Goal: Contribute content: Contribute content

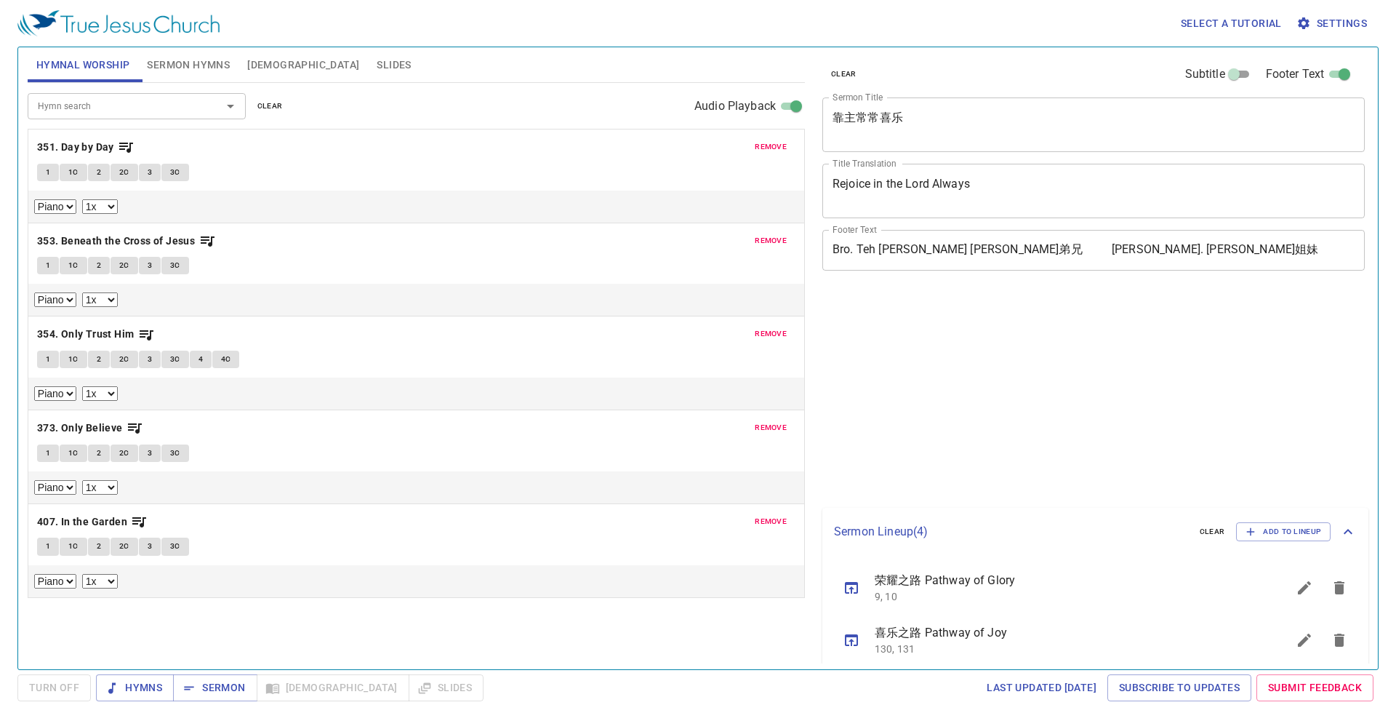
select select "1"
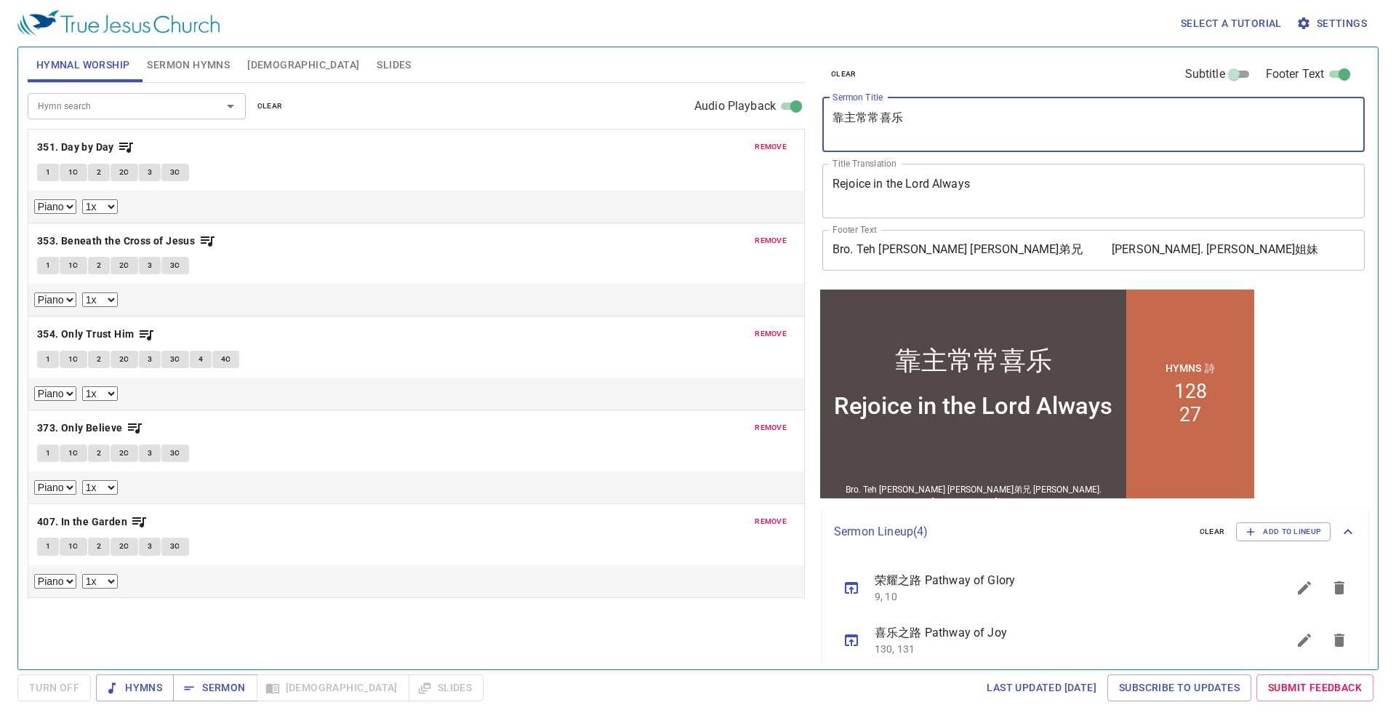
drag, startPoint x: 914, startPoint y: 116, endPoint x: 829, endPoint y: 116, distance: 85.1
click at [829, 116] on div "靠主常常喜乐 x Sermon Title" at bounding box center [1093, 124] width 542 height 55
type textarea "s"
type textarea "[DEMOGRAPHIC_DATA]所喜悦的信心"
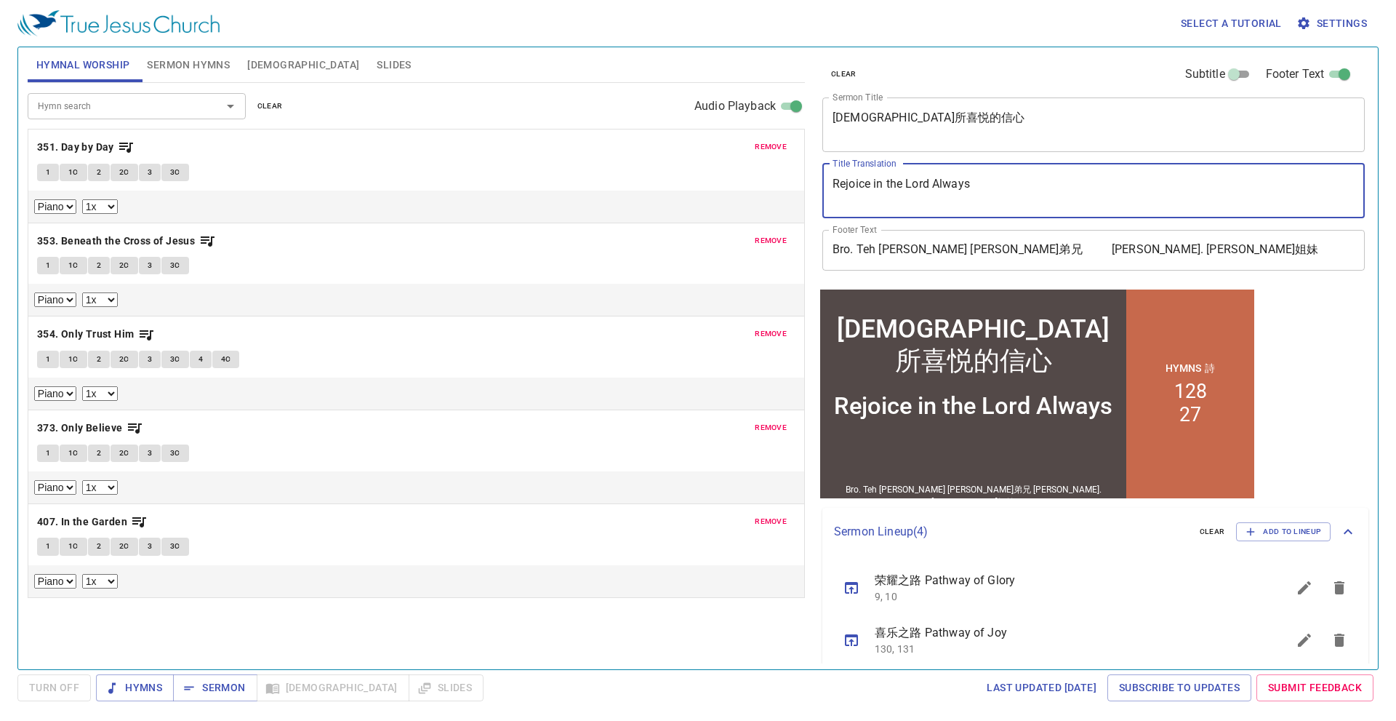
drag, startPoint x: 982, startPoint y: 177, endPoint x: 825, endPoint y: 201, distance: 159.6
click at [825, 201] on div "Rejoice in the Lord Always x Title Translation" at bounding box center [1093, 191] width 542 height 55
type textarea "F"
type textarea "Faith That Pleases [DEMOGRAPHIC_DATA]"
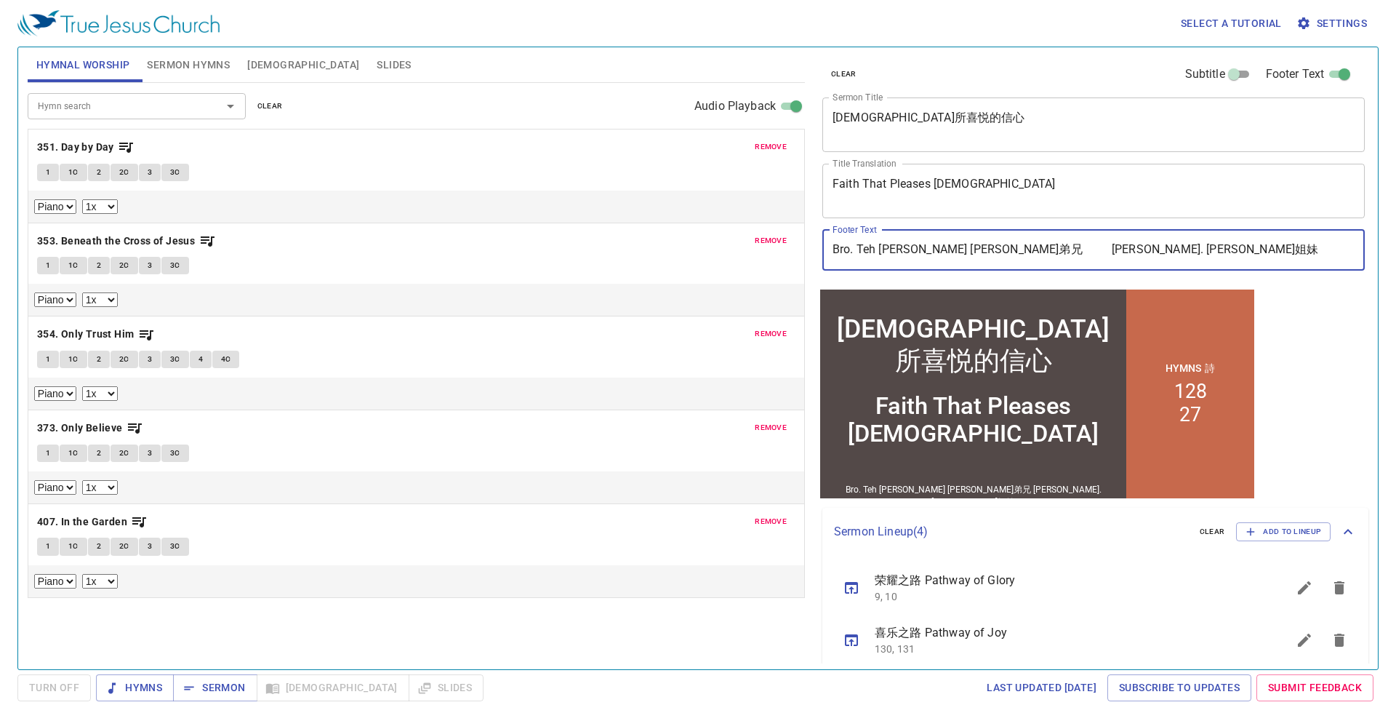
click at [983, 253] on input "Bro. Teh Siew Heng 鄭秀興弟兄 Sis. Stefanie Shee 许美恩姐妹" at bounding box center [1093, 250] width 542 height 41
click at [205, 60] on span "Sermon Hymns" at bounding box center [188, 65] width 83 height 18
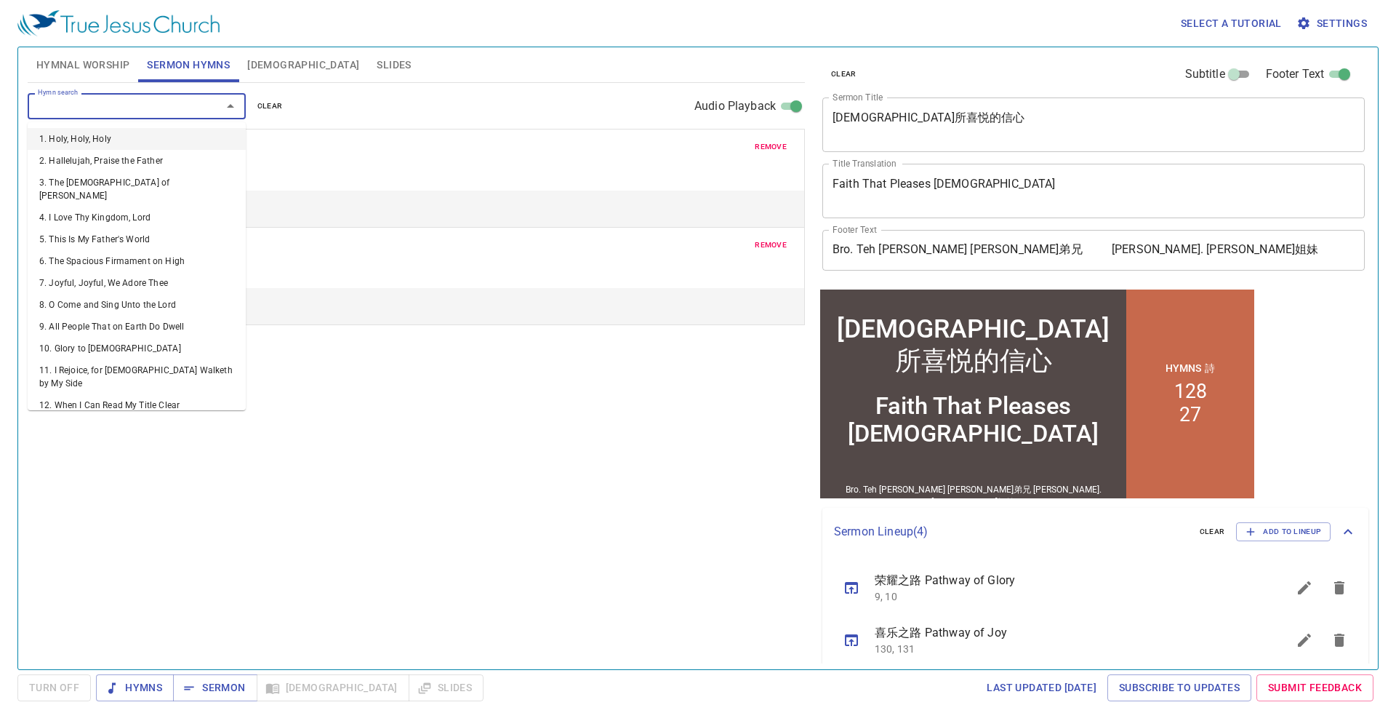
click at [105, 104] on input "Hymn search" at bounding box center [115, 105] width 167 height 17
click at [765, 145] on span "remove" at bounding box center [771, 146] width 32 height 13
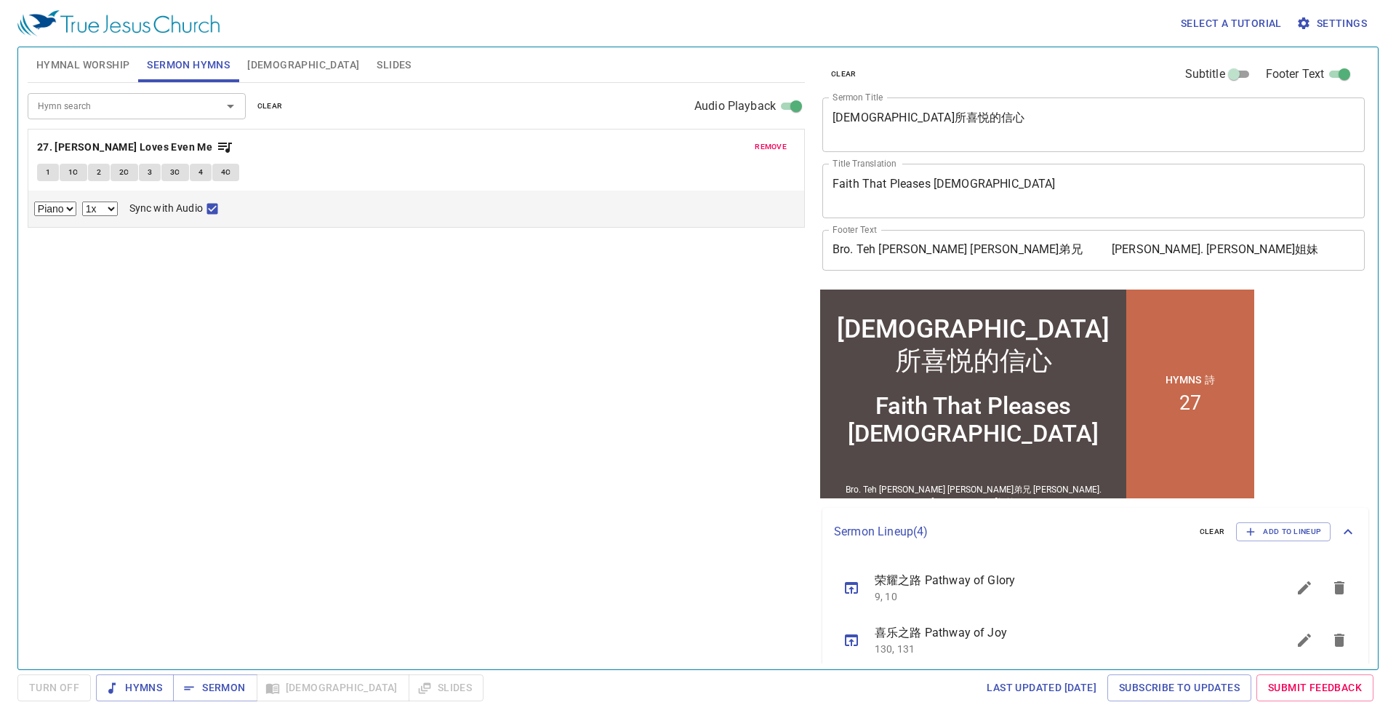
click at [765, 147] on span "remove" at bounding box center [771, 146] width 32 height 13
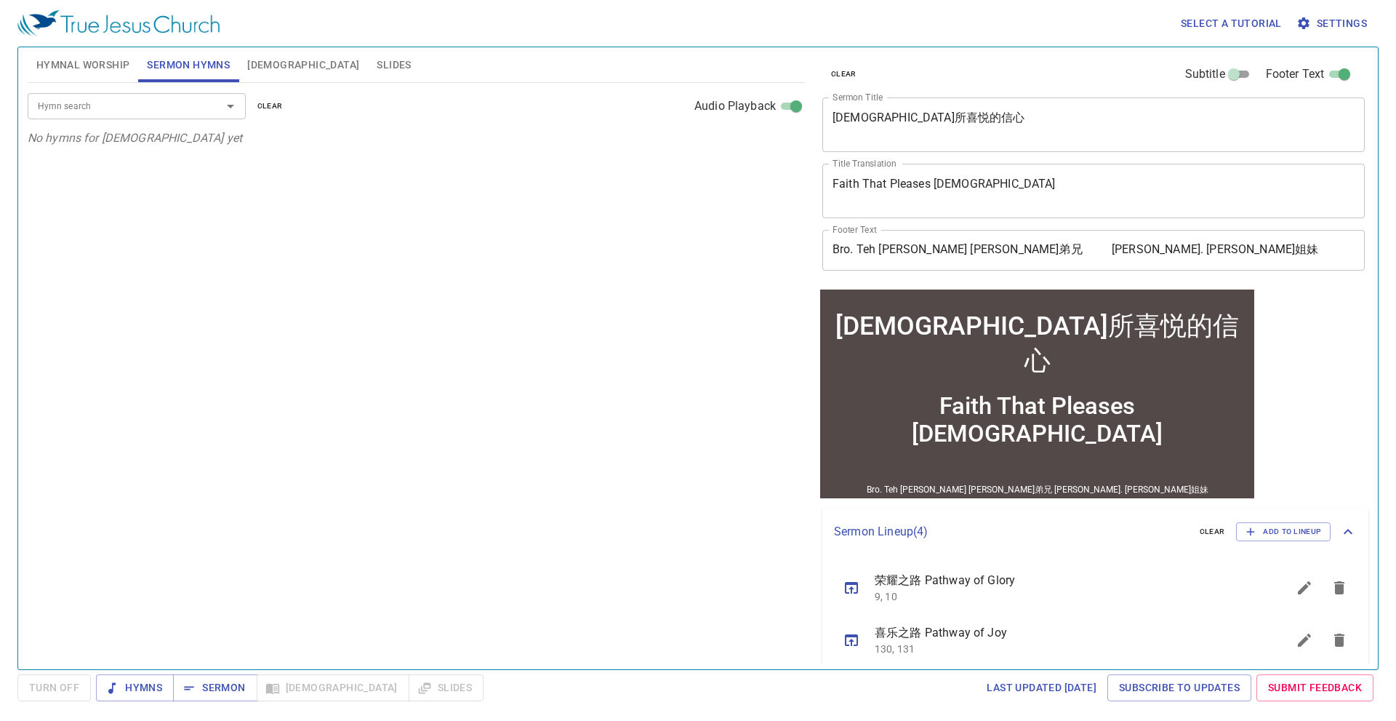
click at [156, 105] on input "Hymn search" at bounding box center [115, 105] width 167 height 17
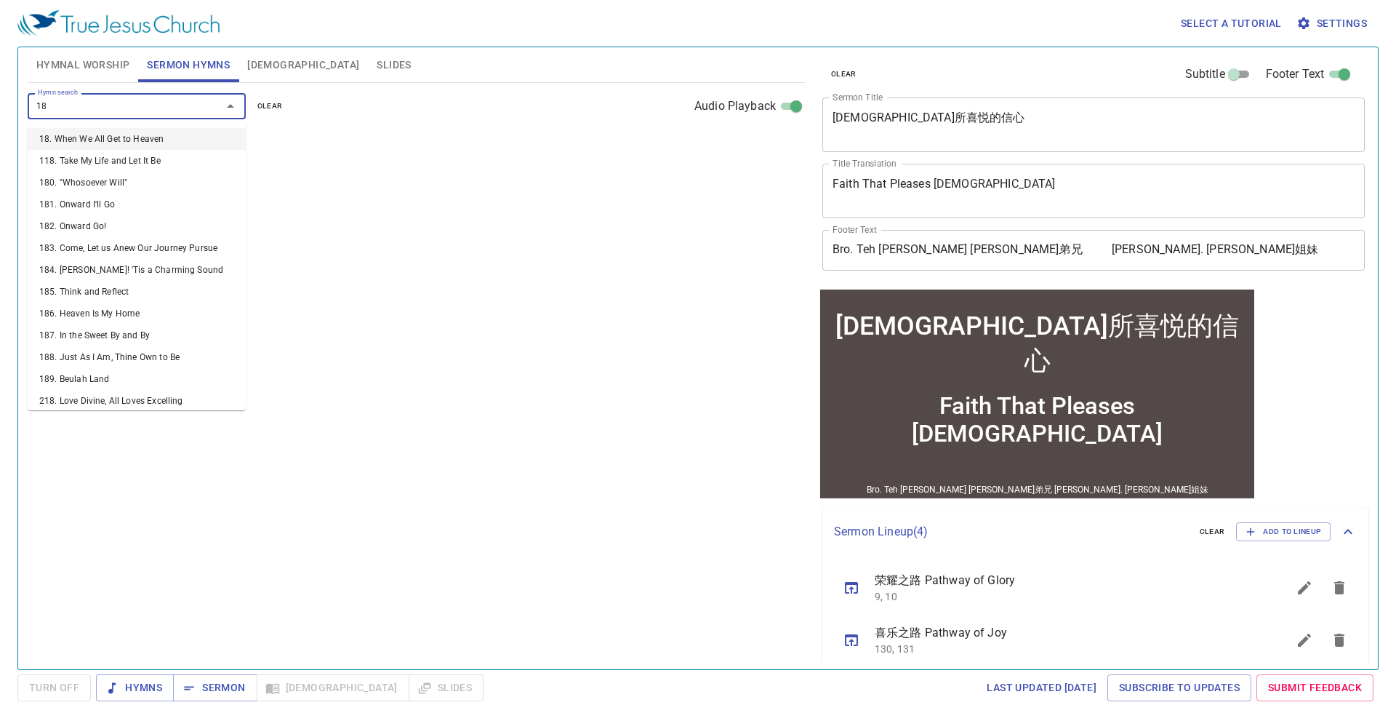
type input "182"
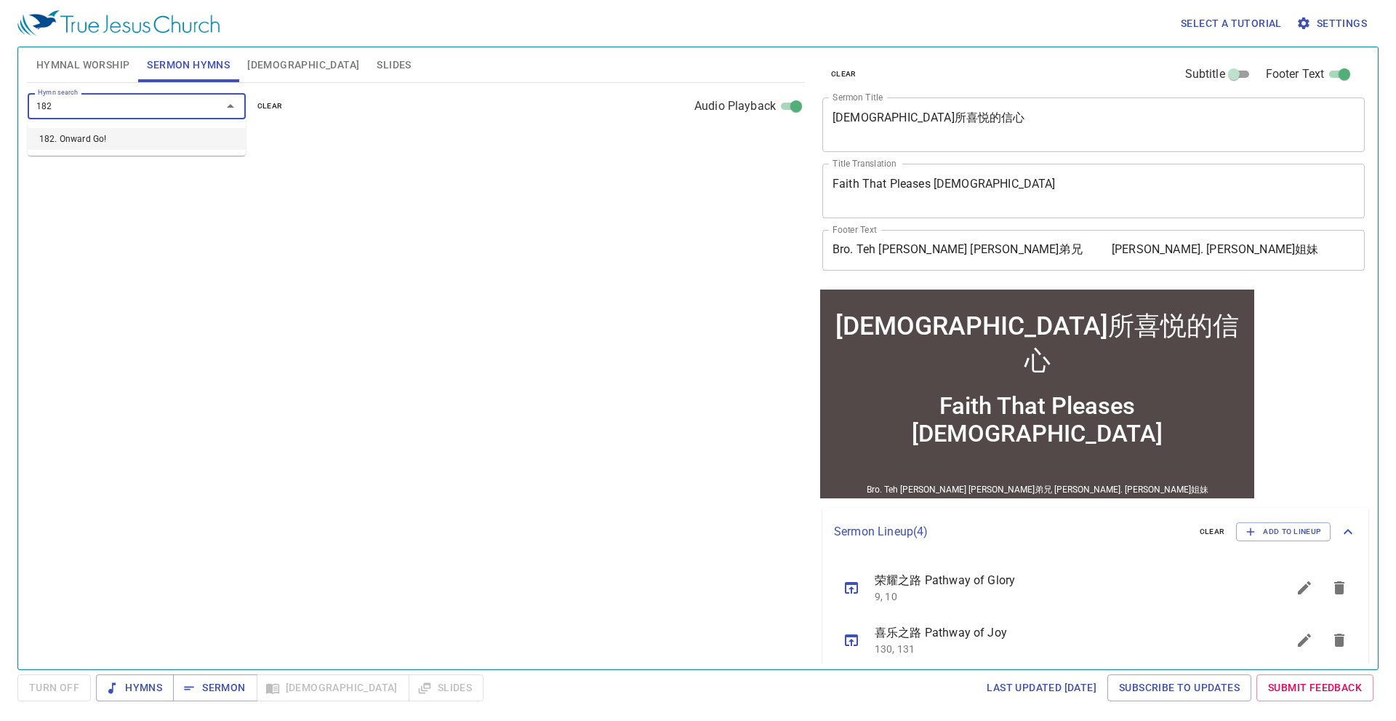
click at [0, 0] on li "182. Onward Go!" at bounding box center [0, 0] width 0 height 0
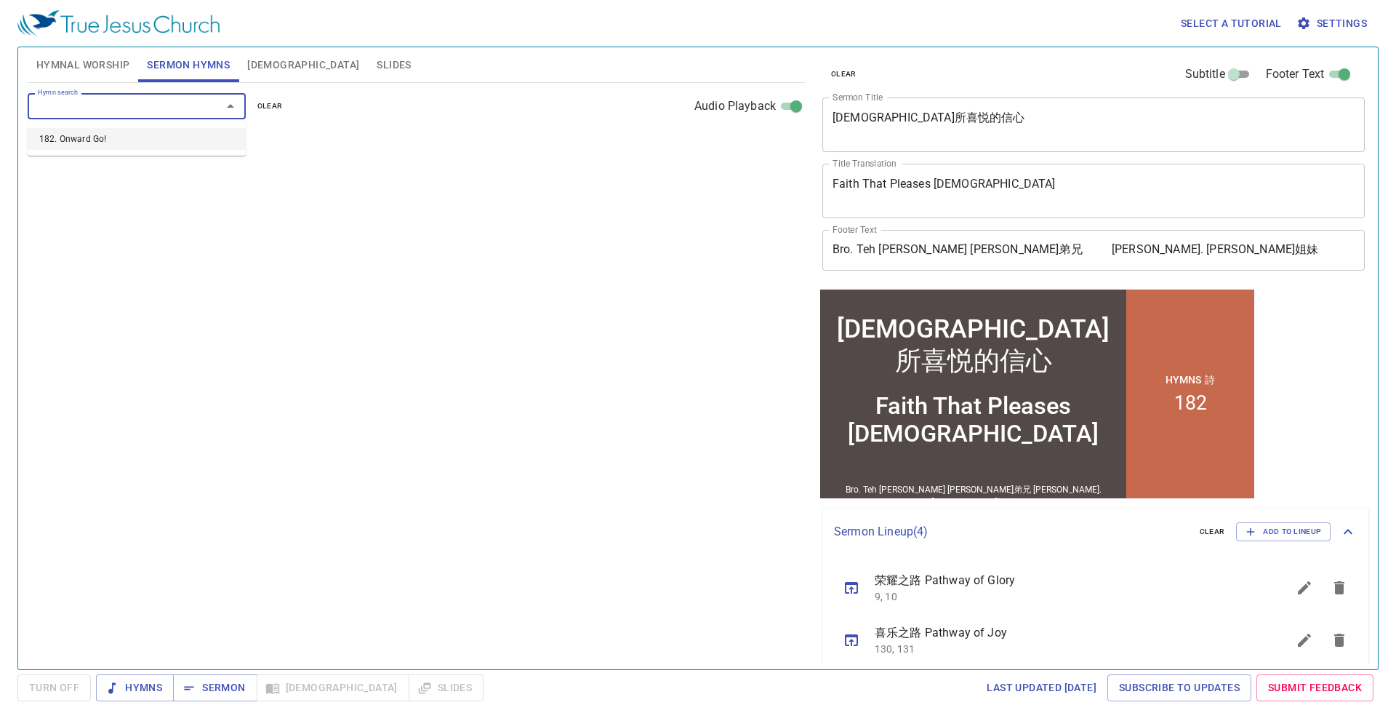
select select "1"
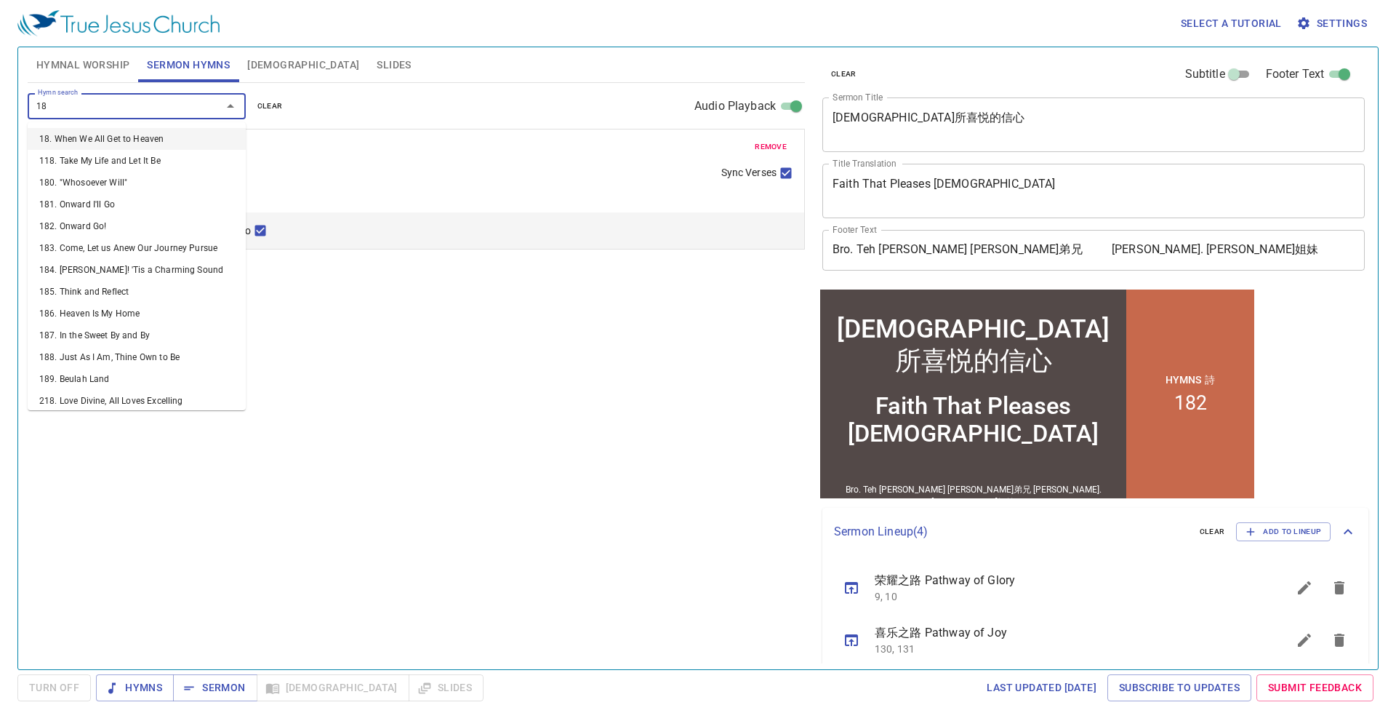
type input "180"
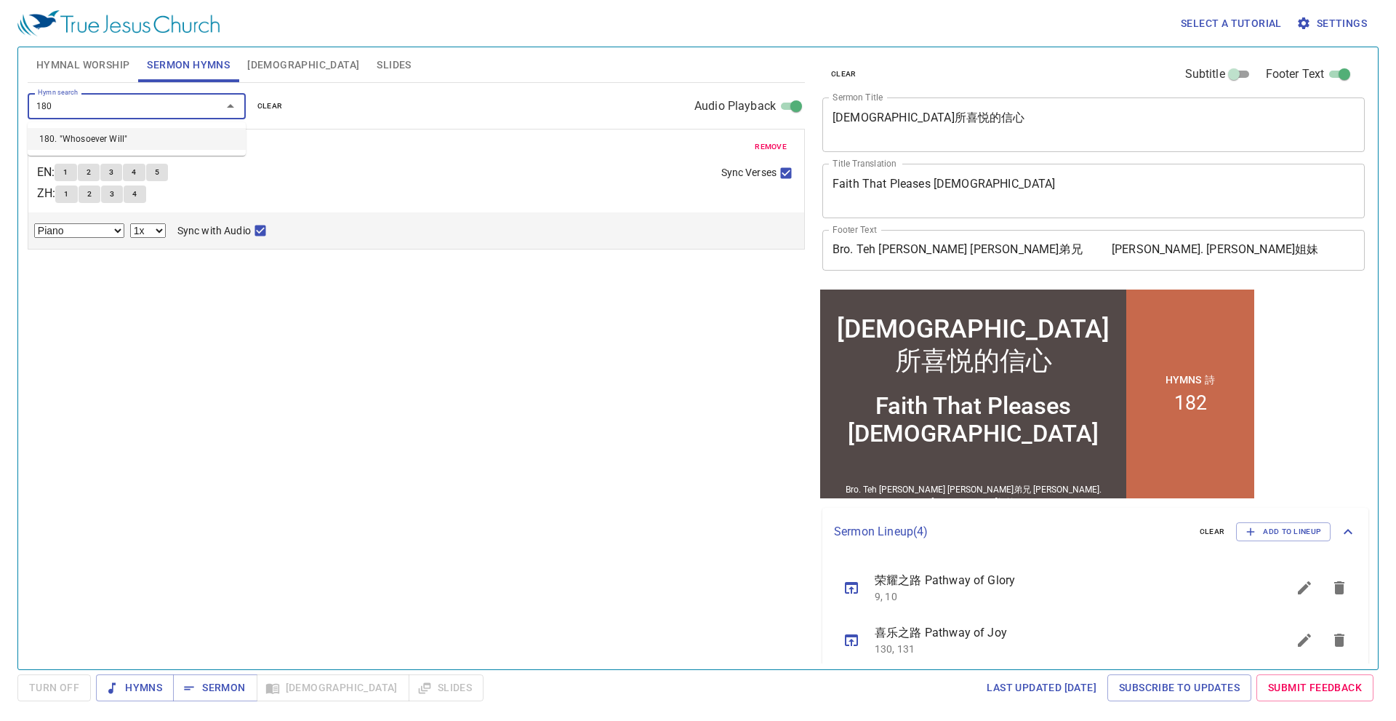
click at [0, 0] on li "180. "Whosoever Will"" at bounding box center [0, 0] width 0 height 0
select select "1"
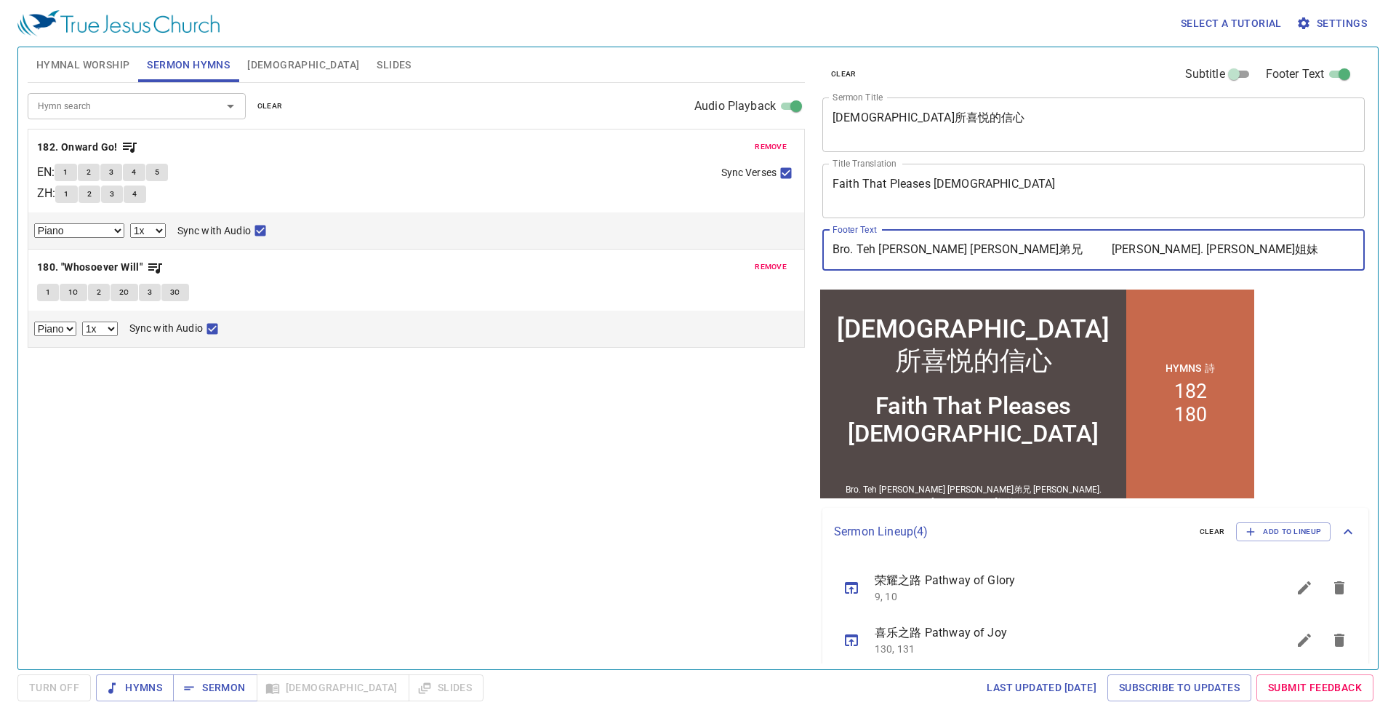
click at [865, 247] on input "Bro. Teh Siew Heng 鄭秀興弟兄 Sis. Stefanie Shee 许美恩姐妹" at bounding box center [1093, 250] width 542 height 41
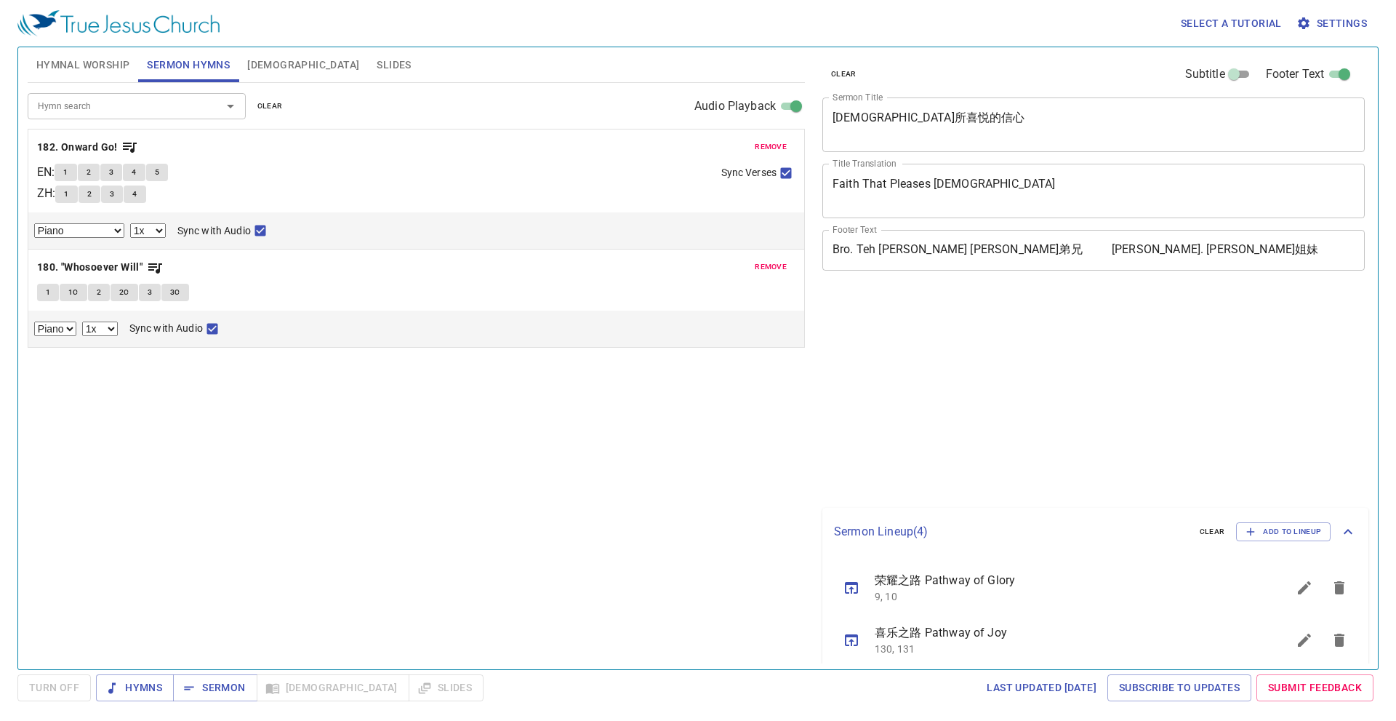
select select "1"
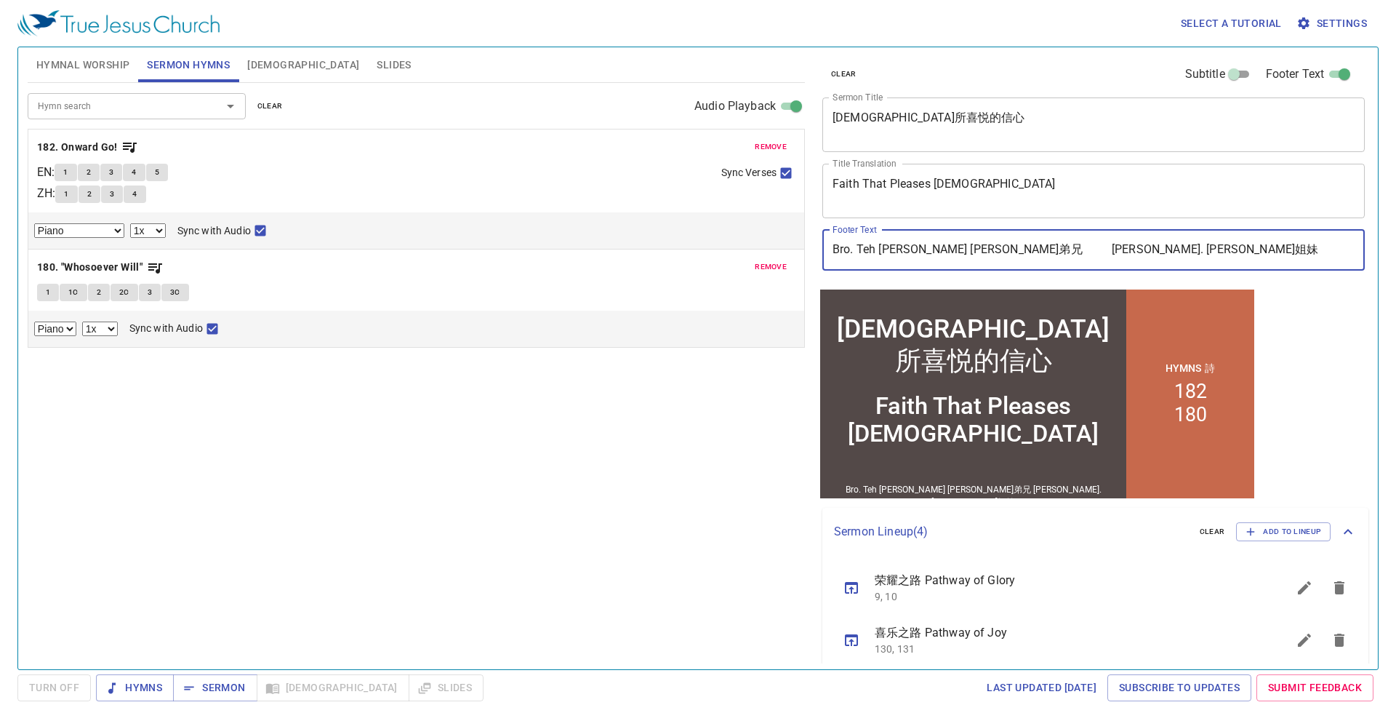
drag, startPoint x: 993, startPoint y: 248, endPoint x: 827, endPoint y: 248, distance: 166.5
click at [827, 248] on input "Bro. Teh Siew Heng 鄭秀興弟兄 Sis. Stefanie Shee 许美恩姐妹" at bounding box center [1093, 250] width 542 height 41
paste input "Dn. Jabez Khaw 许雅比斯執事"
type input "Dn. Jabez Khaw 许雅比斯執事 Sis. Stefanie Shee 许美恩姐妹"
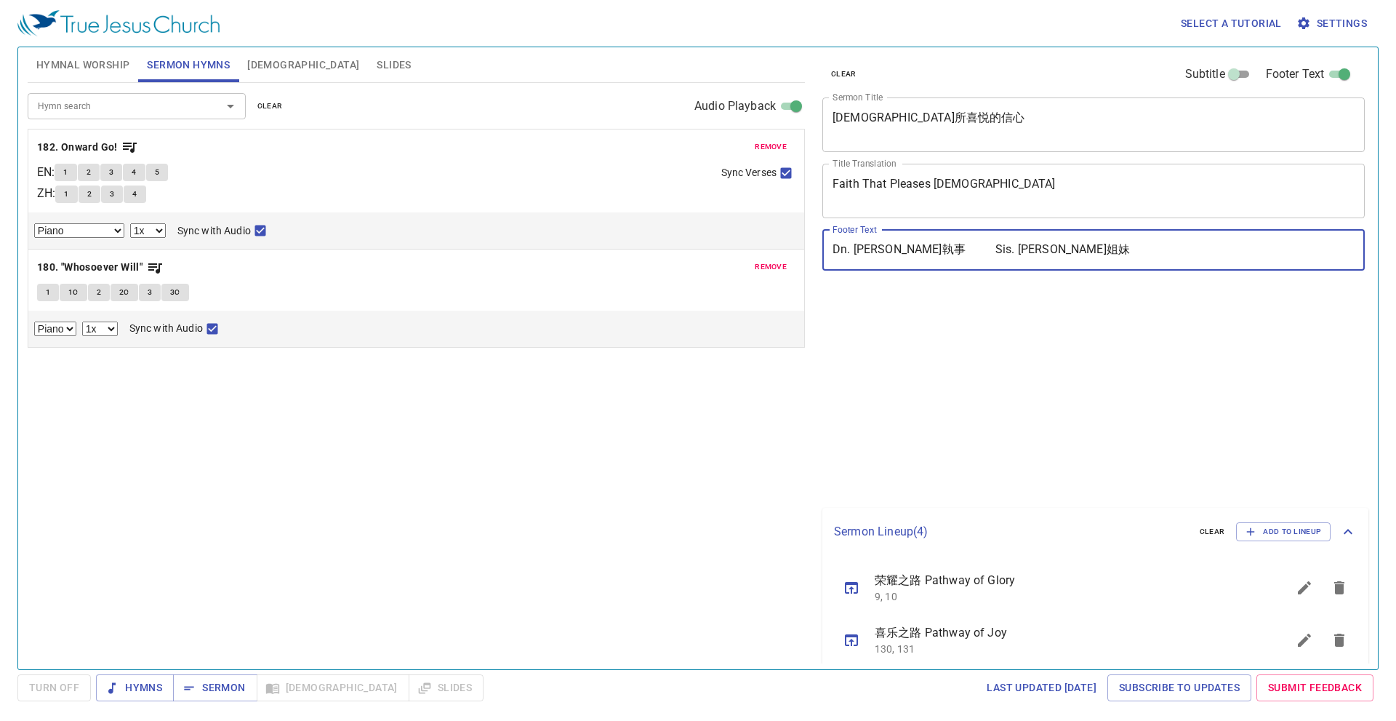
select select "1"
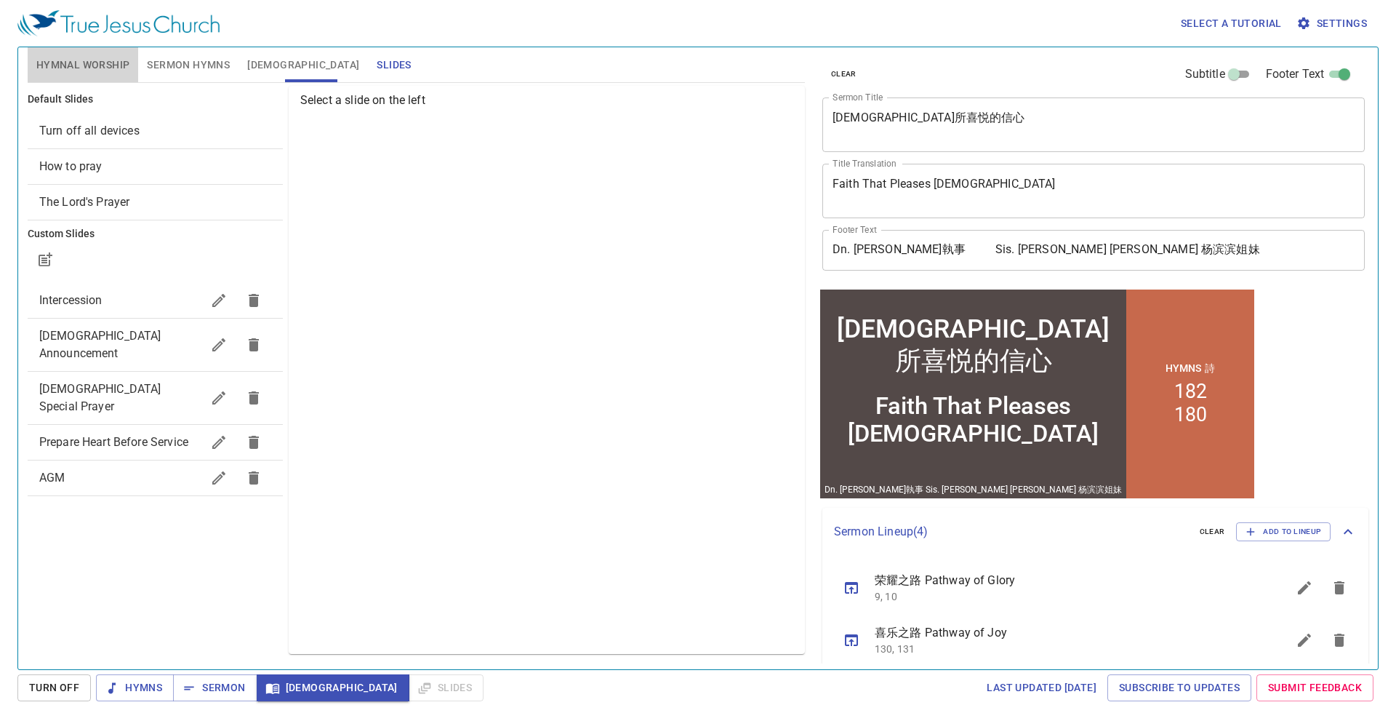
click at [114, 61] on span "Hymnal Worship" at bounding box center [83, 65] width 94 height 18
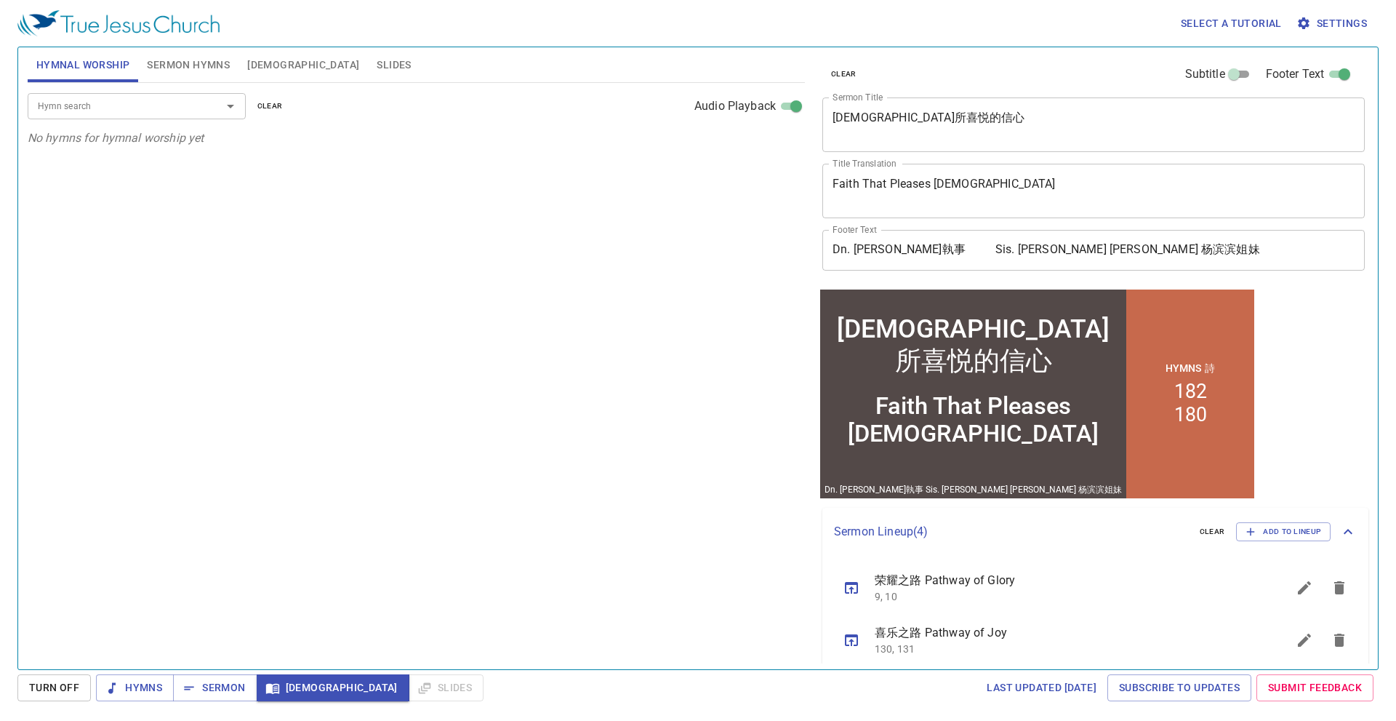
click at [175, 92] on div "Hymn search Hymn search clear Audio Playback" at bounding box center [416, 106] width 777 height 47
click at [190, 104] on input "Hymn search" at bounding box center [115, 105] width 167 height 17
type input "485"
select select "1"
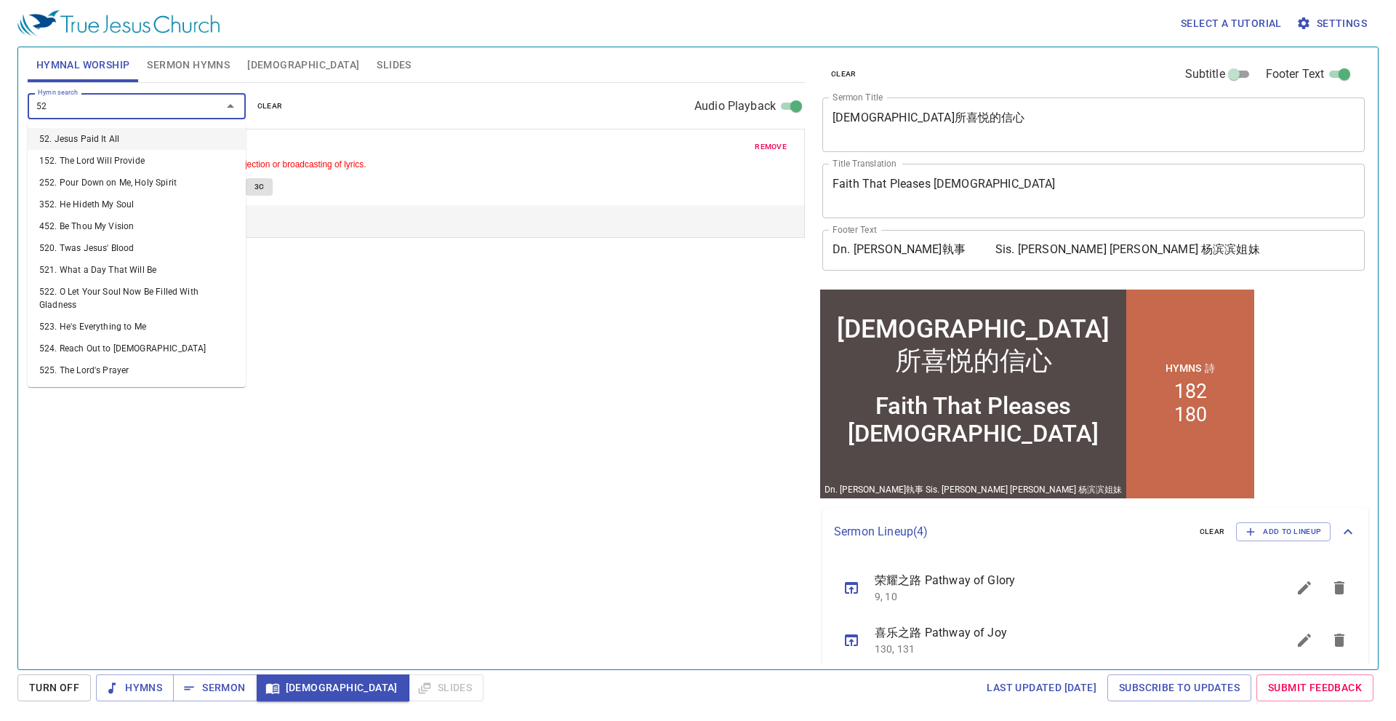
type input "524"
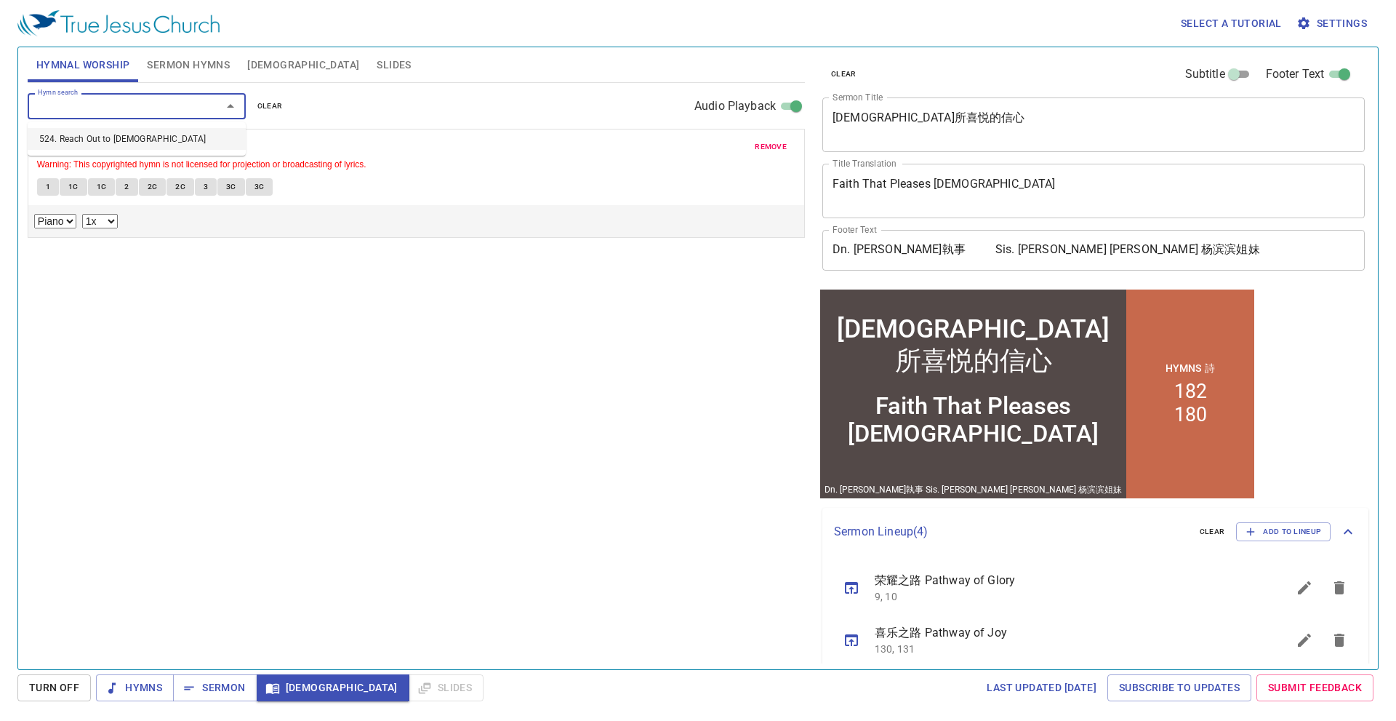
select select "1"
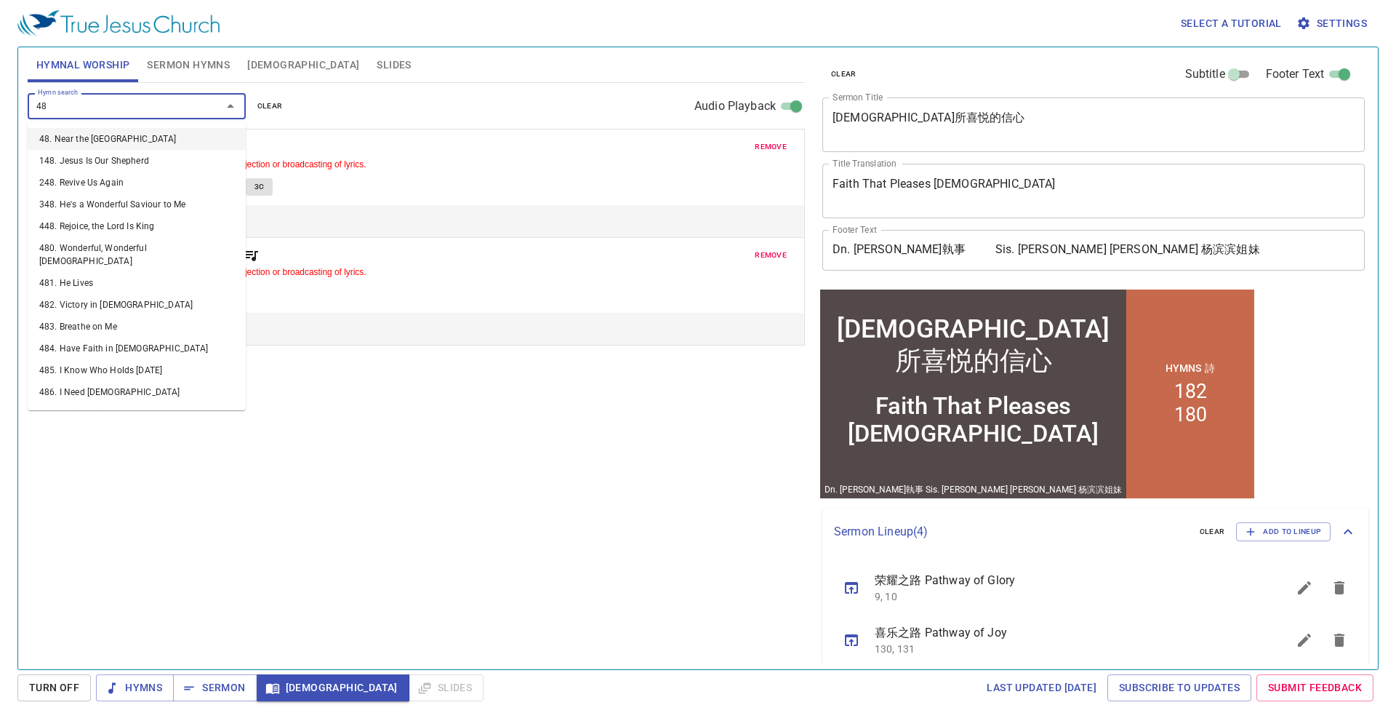
type input "484"
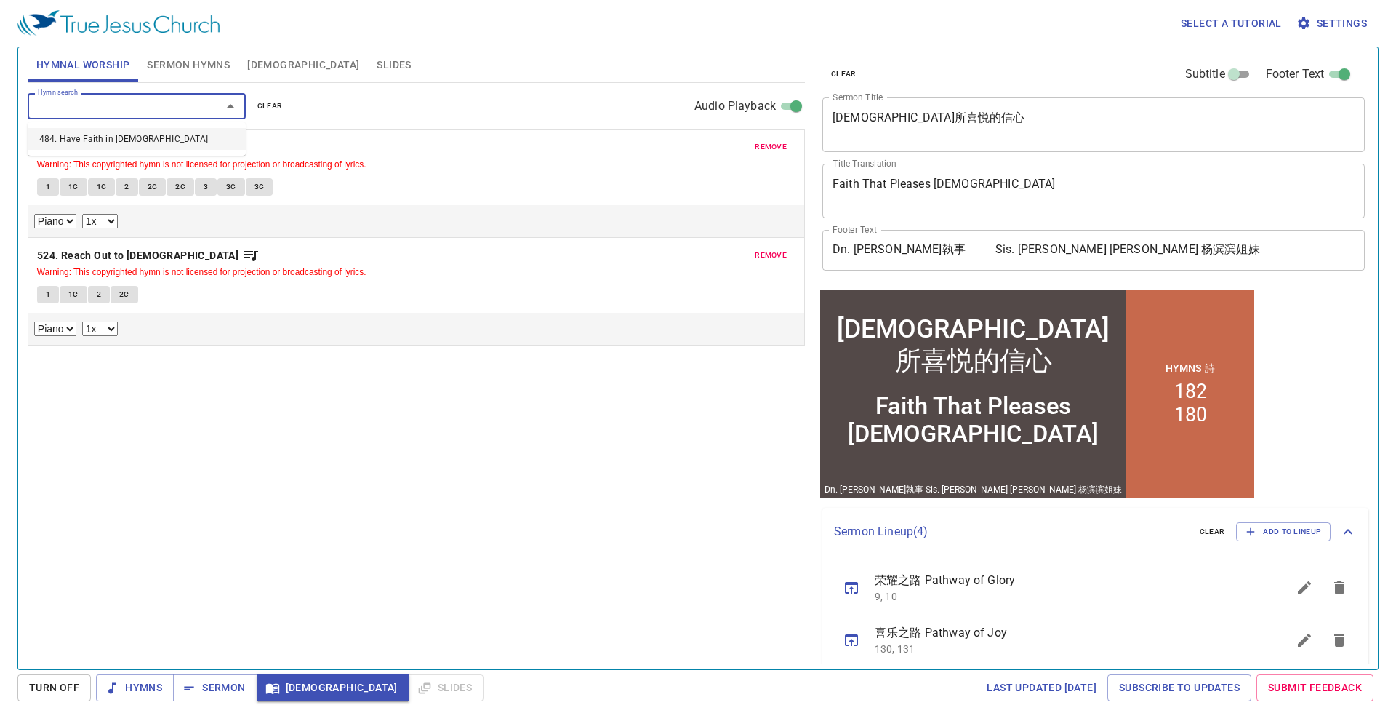
select select "1"
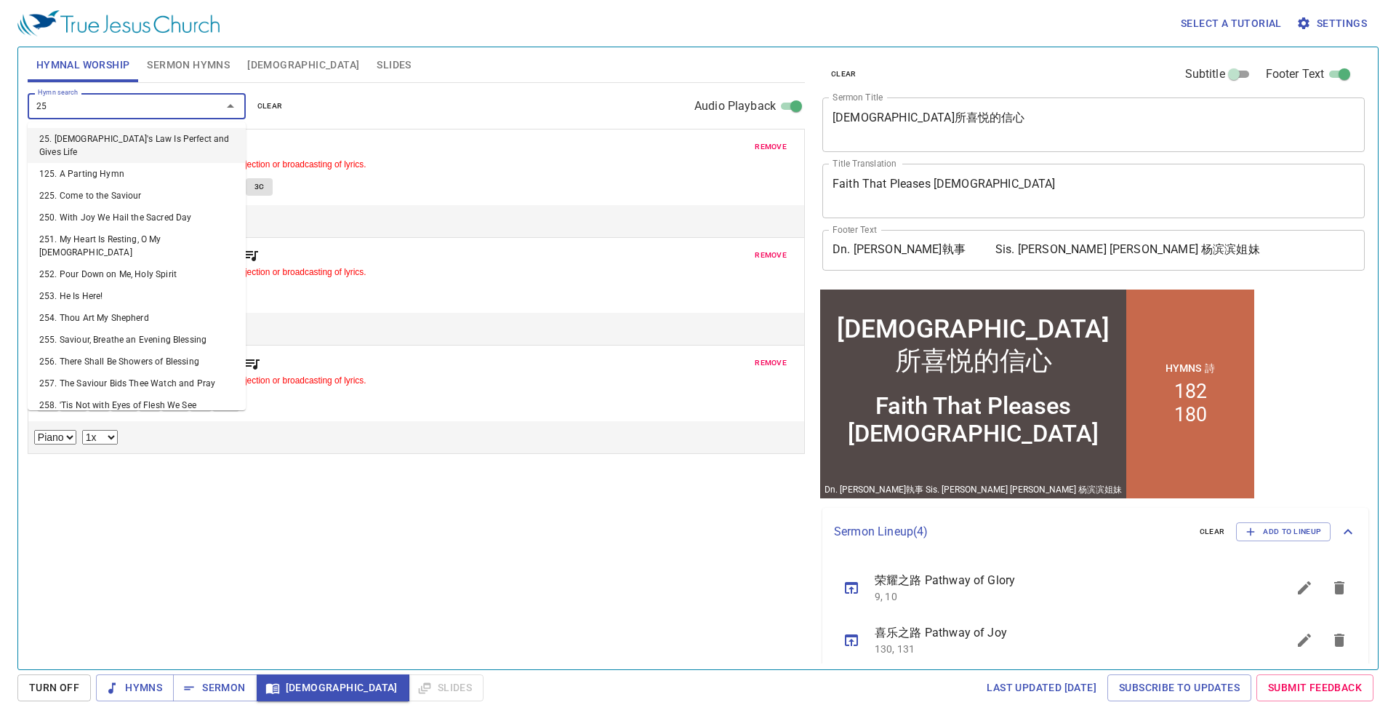
type input "256"
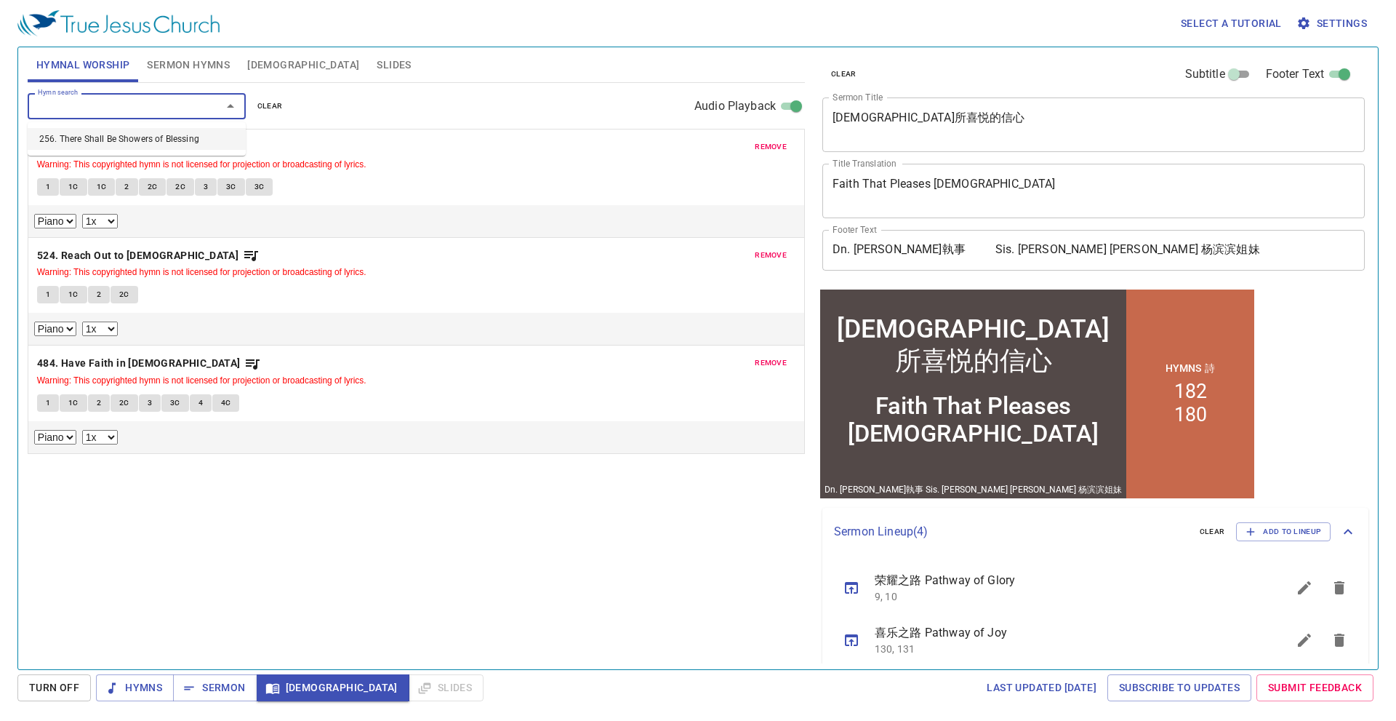
select select "1"
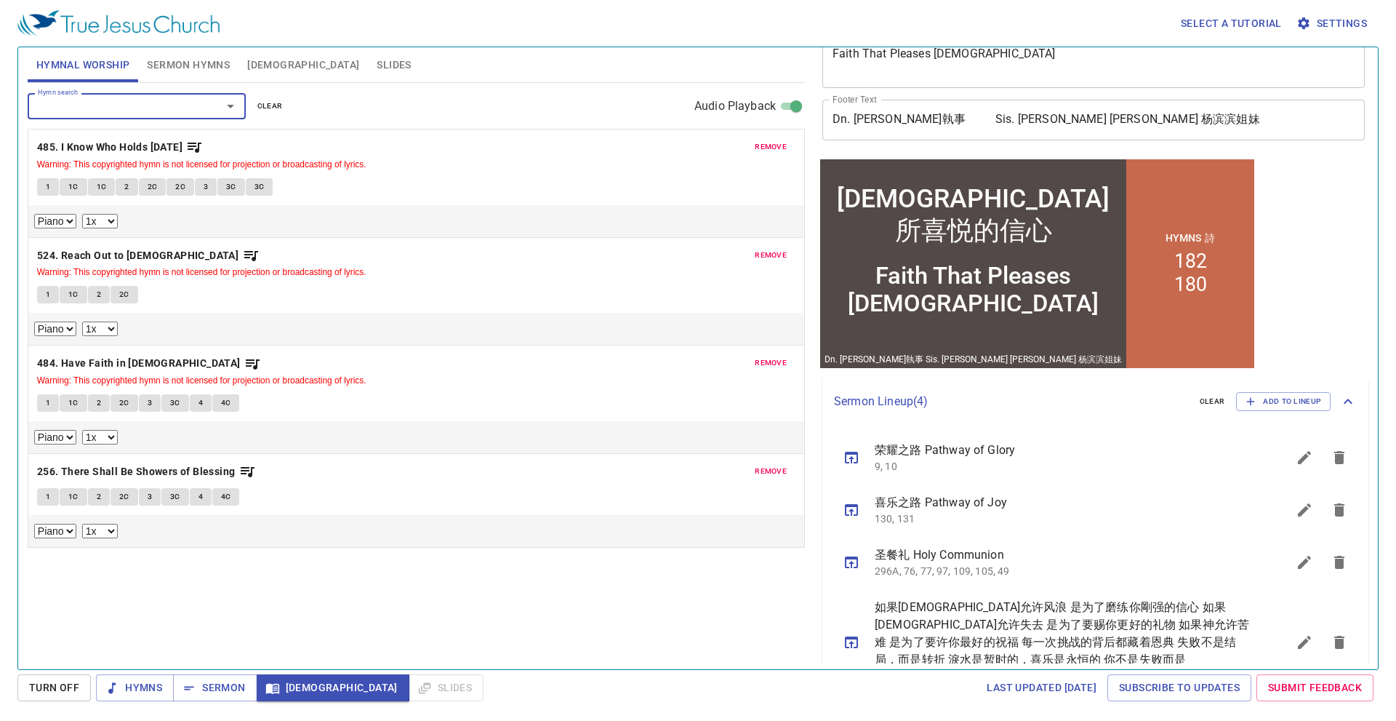
scroll to position [157, 0]
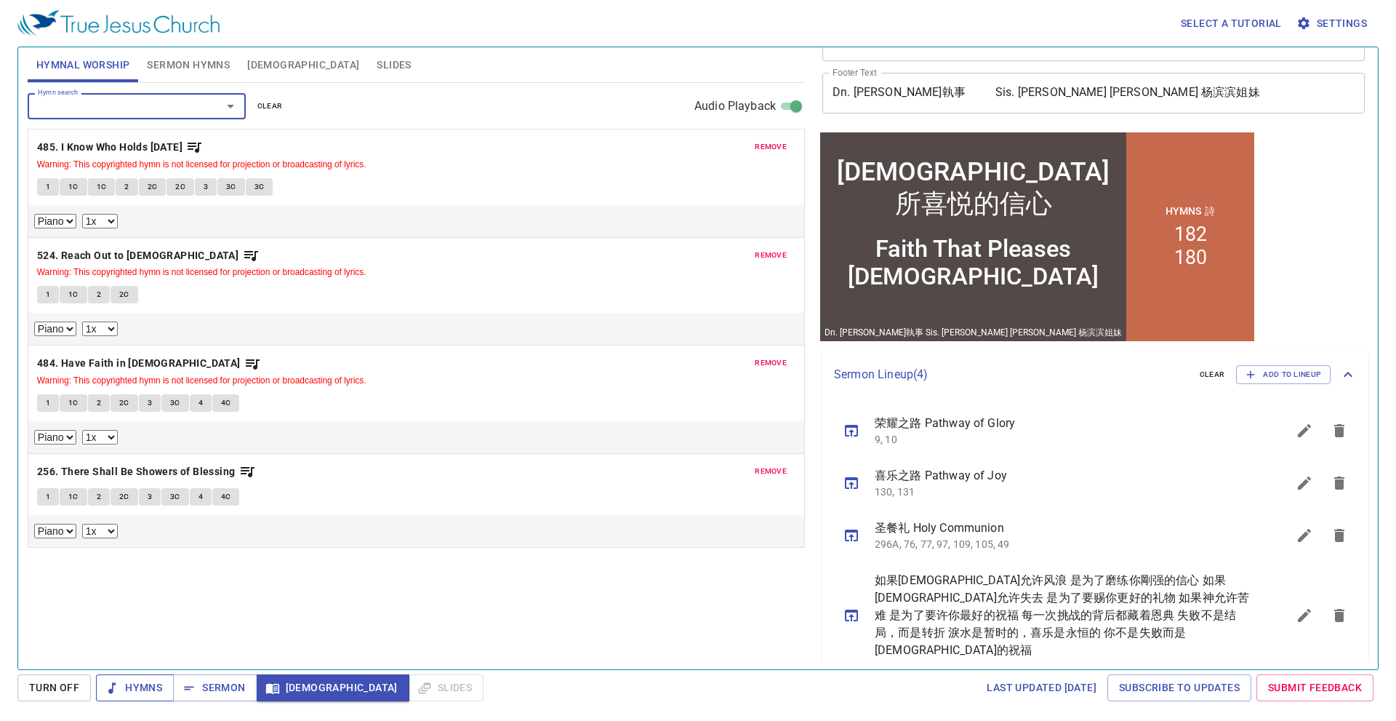
click at [150, 684] on span "Hymns" at bounding box center [135, 687] width 55 height 18
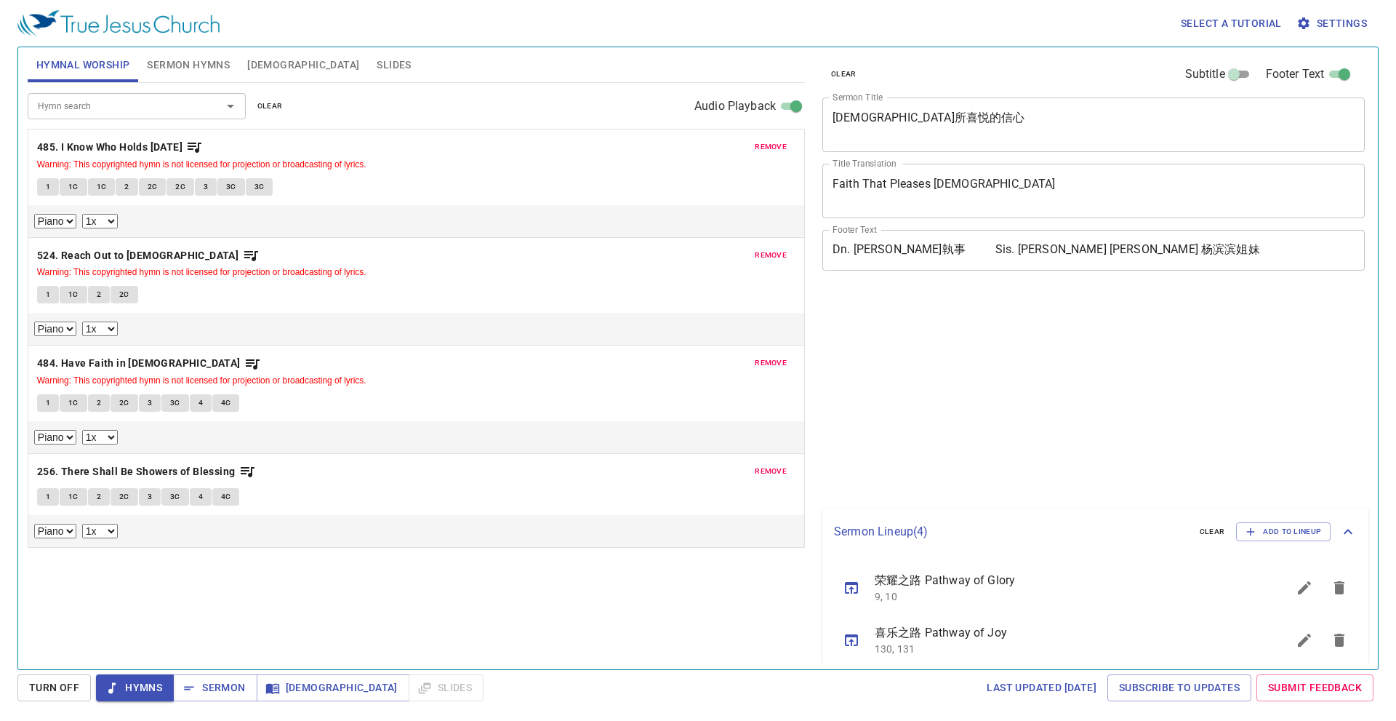
select select "1"
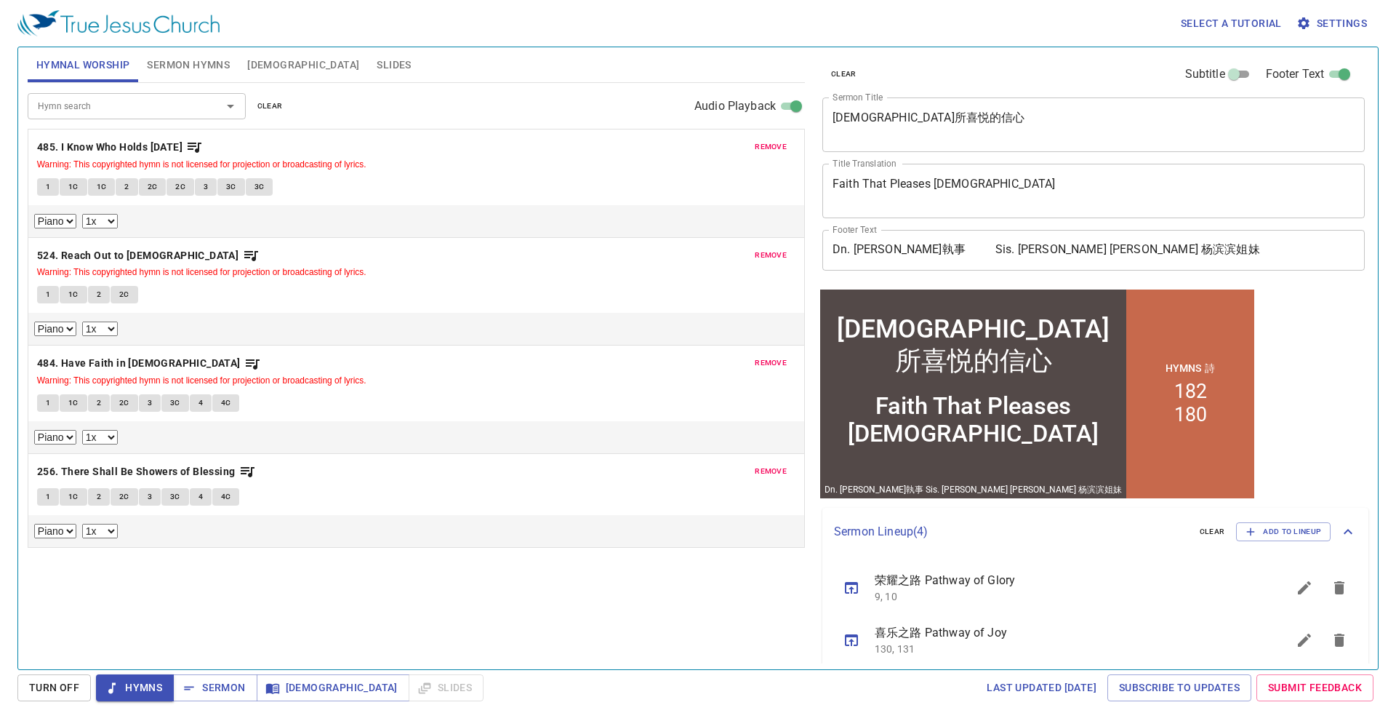
scroll to position [157, 0]
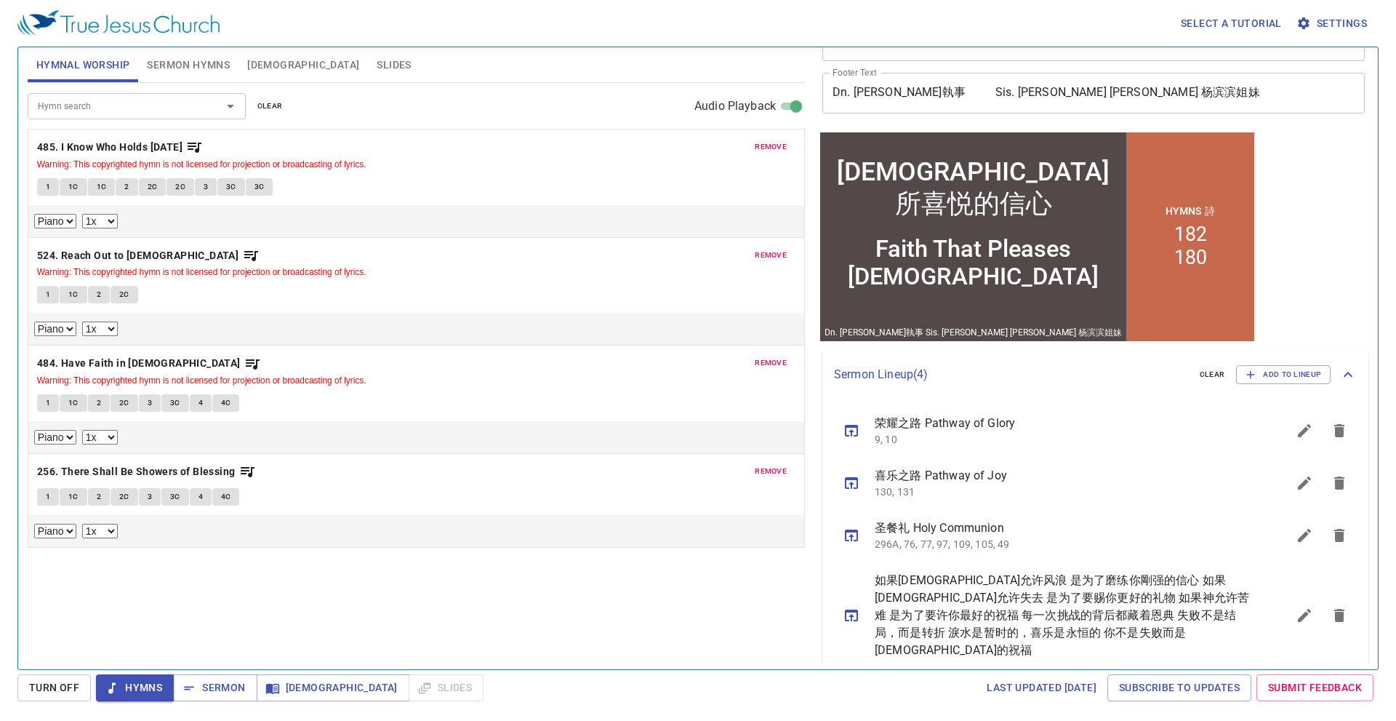
click at [346, 167] on small "Warning: This copyrighted hymn is not licensed for projection or broadcasting o…" at bounding box center [201, 164] width 329 height 10
click at [536, 155] on p "485. I Know Who Holds Tomorrow Warning: This copyrighted hymn is not licensed f…" at bounding box center [416, 154] width 758 height 33
click at [537, 156] on p "485. I Know Who Holds Tomorrow Warning: This copyrighted hymn is not licensed f…" at bounding box center [416, 154] width 758 height 33
click at [537, 157] on span "Warning: This copyrighted hymn is not licensed for projection or broadcasting o…" at bounding box center [416, 163] width 758 height 15
click at [267, 52] on button "[DEMOGRAPHIC_DATA]" at bounding box center [303, 64] width 129 height 35
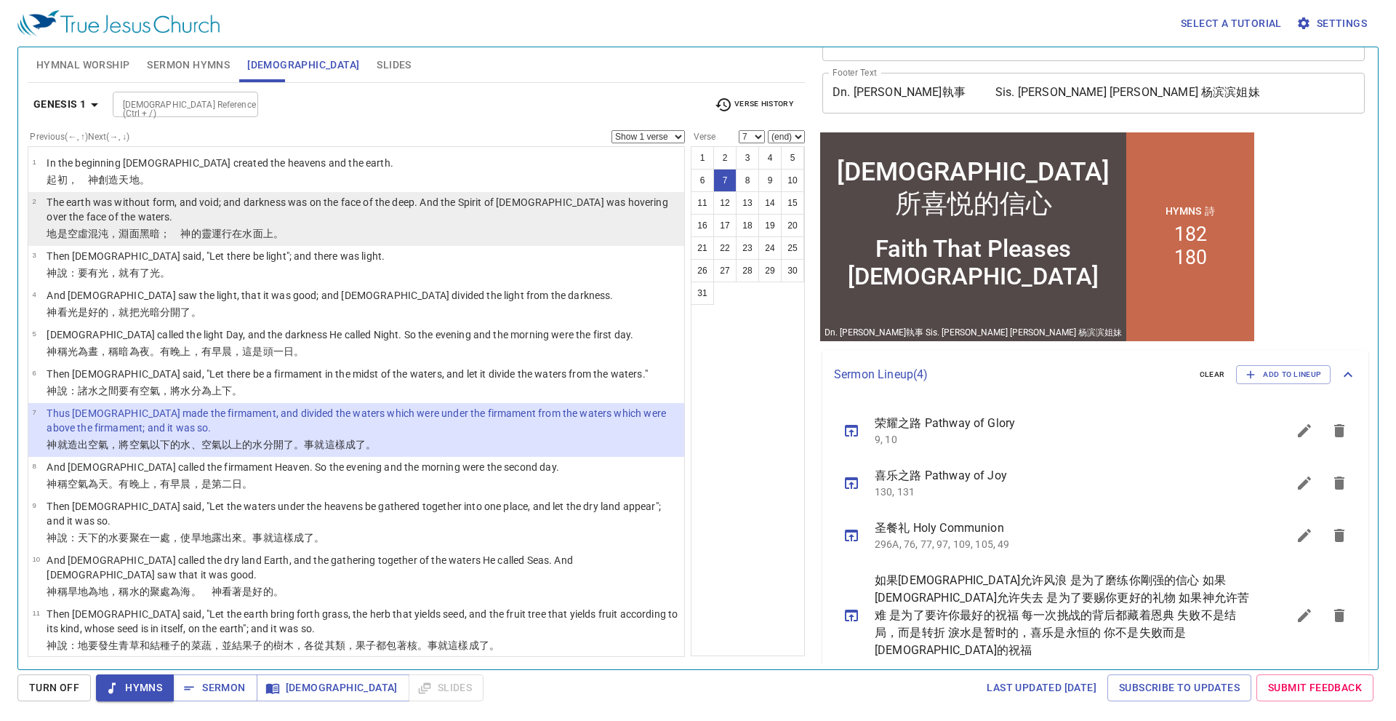
click at [262, 198] on p "The earth was without form, and void; and darkness was on the face of the deep.…" at bounding box center [363, 209] width 633 height 29
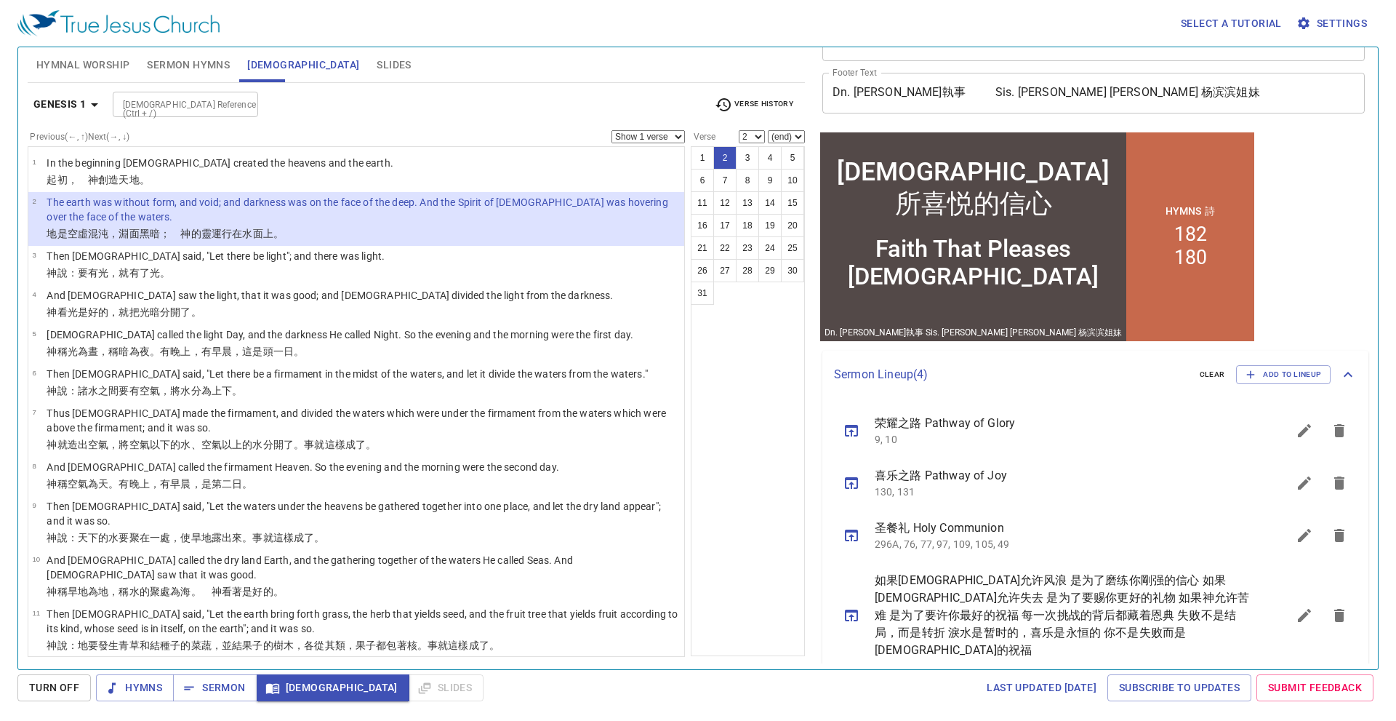
click at [179, 60] on span "Sermon Hymns" at bounding box center [188, 65] width 83 height 18
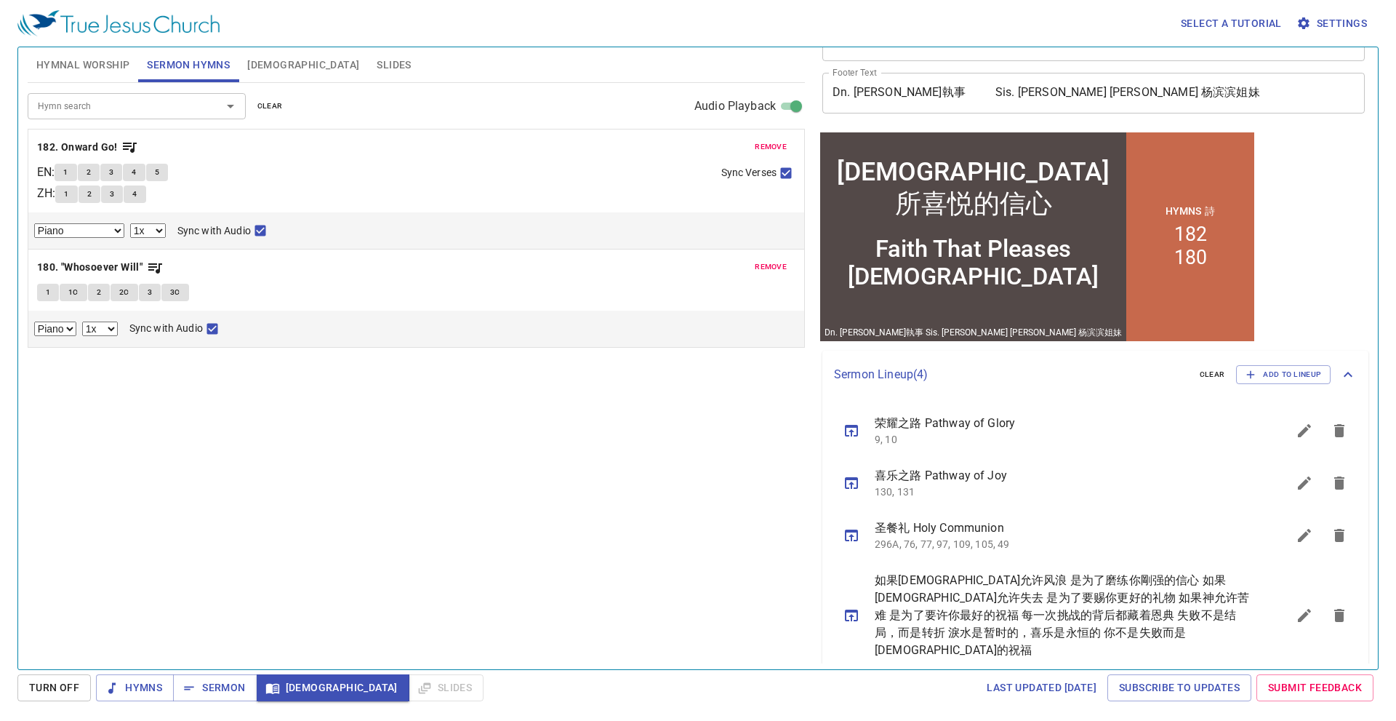
click at [78, 60] on span "Hymnal Worship" at bounding box center [83, 65] width 94 height 18
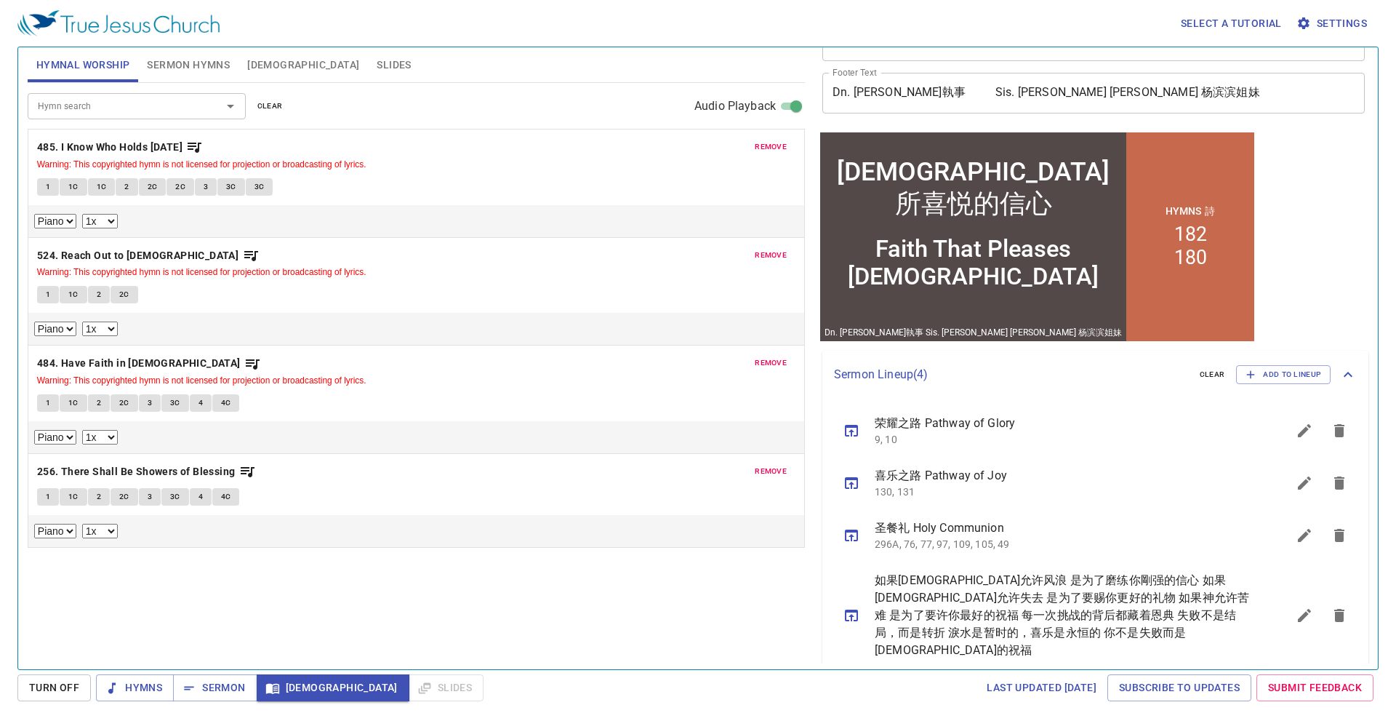
click at [369, 150] on p "485. I Know Who Holds Tomorrow Warning: This copyrighted hymn is not licensed f…" at bounding box center [416, 154] width 758 height 33
click at [353, 163] on small "Warning: This copyrighted hymn is not licensed for projection or broadcasting o…" at bounding box center [201, 164] width 329 height 10
click at [386, 172] on div "remove 485. I Know Who Holds Tomorrow Warning: This copyrighted hymn is not lic…" at bounding box center [416, 183] width 776 height 108
click at [301, 167] on small "Warning: This copyrighted hymn is not licensed for projection or broadcasting o…" at bounding box center [201, 164] width 329 height 10
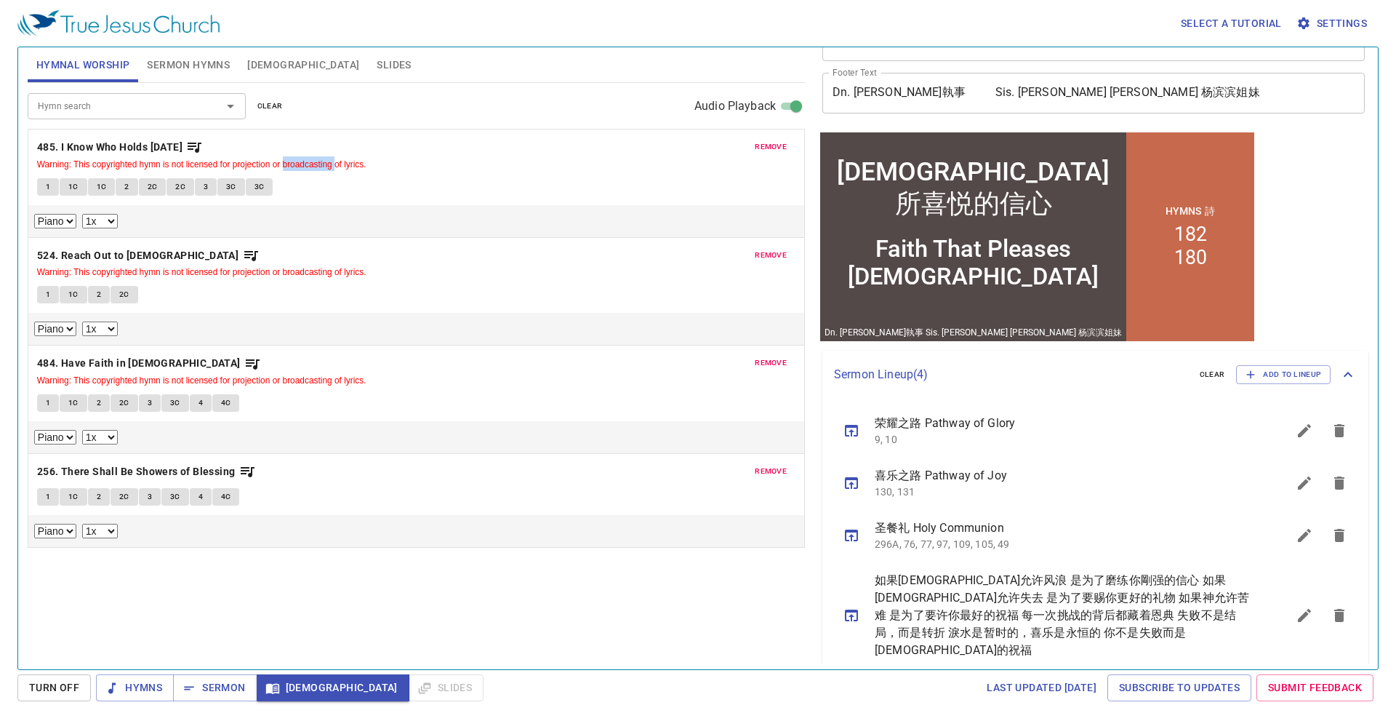
click at [301, 167] on small "Warning: This copyrighted hymn is not licensed for projection or broadcasting o…" at bounding box center [201, 164] width 329 height 10
click at [377, 59] on span "Slides" at bounding box center [394, 65] width 34 height 18
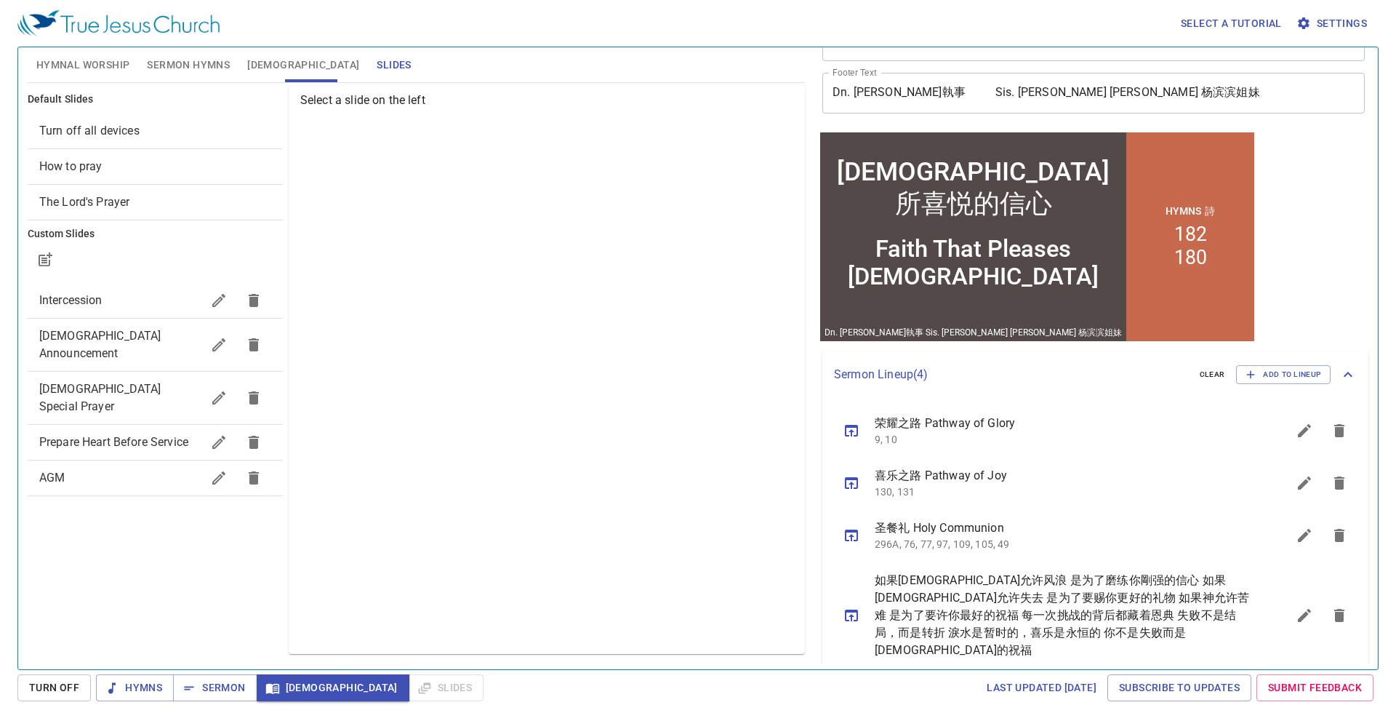
click at [103, 60] on span "Hymnal Worship" at bounding box center [83, 65] width 94 height 18
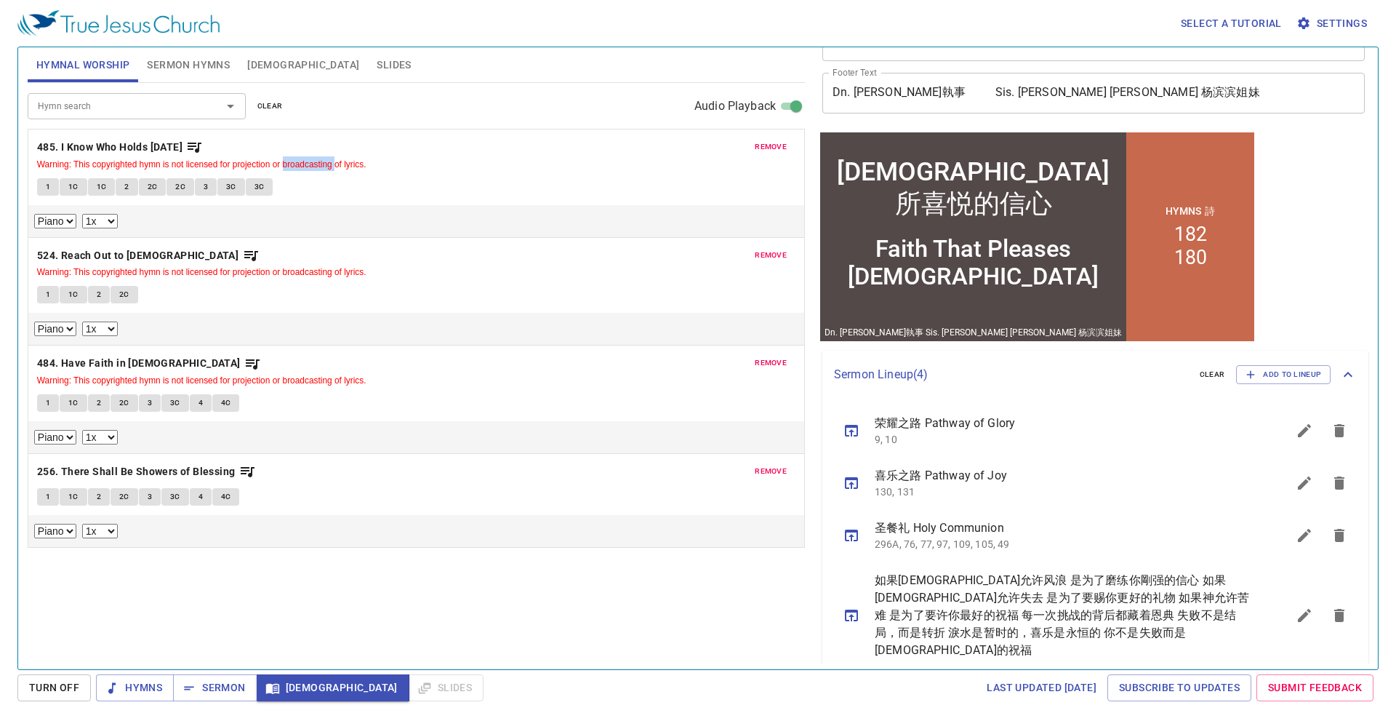
click at [259, 59] on span "[DEMOGRAPHIC_DATA]" at bounding box center [303, 65] width 112 height 18
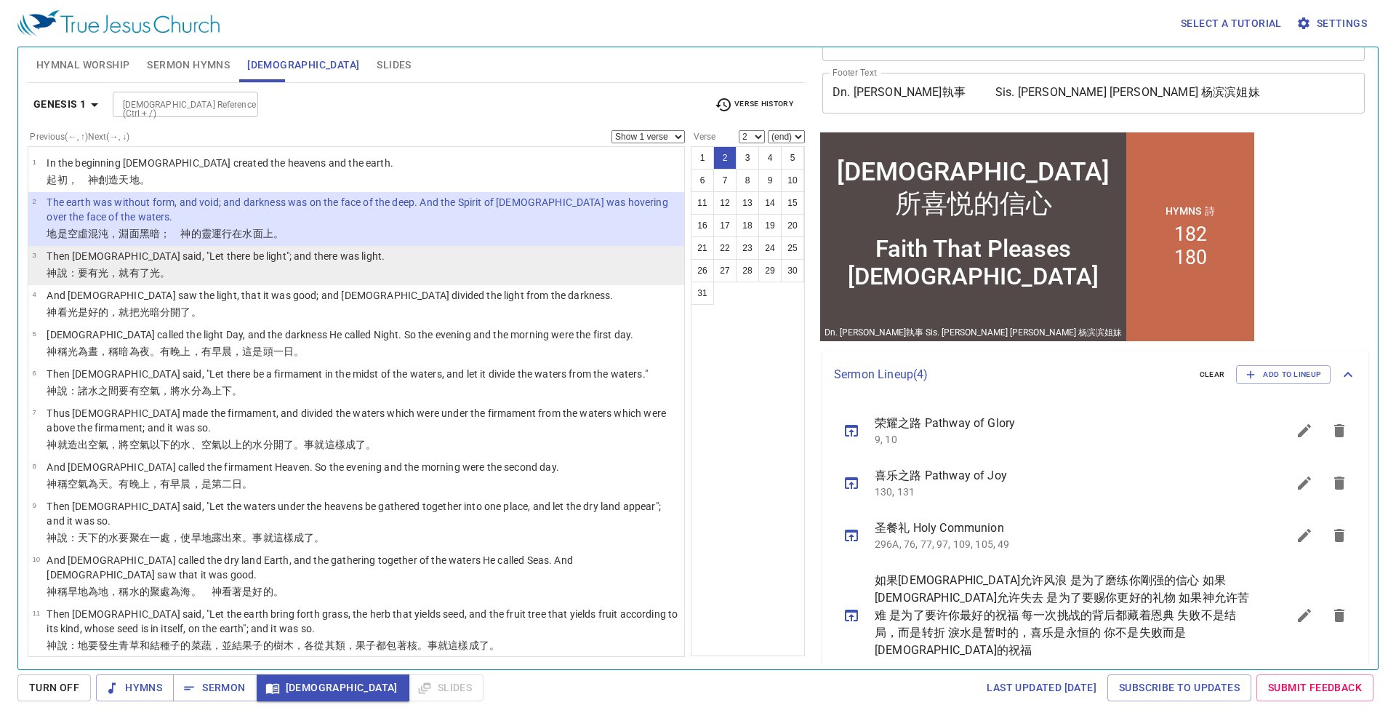
click at [364, 252] on li "3 Then God said, "Let there be light"; and there was light. 神 說 ：要有 光 ，就有了光 。" at bounding box center [356, 265] width 656 height 39
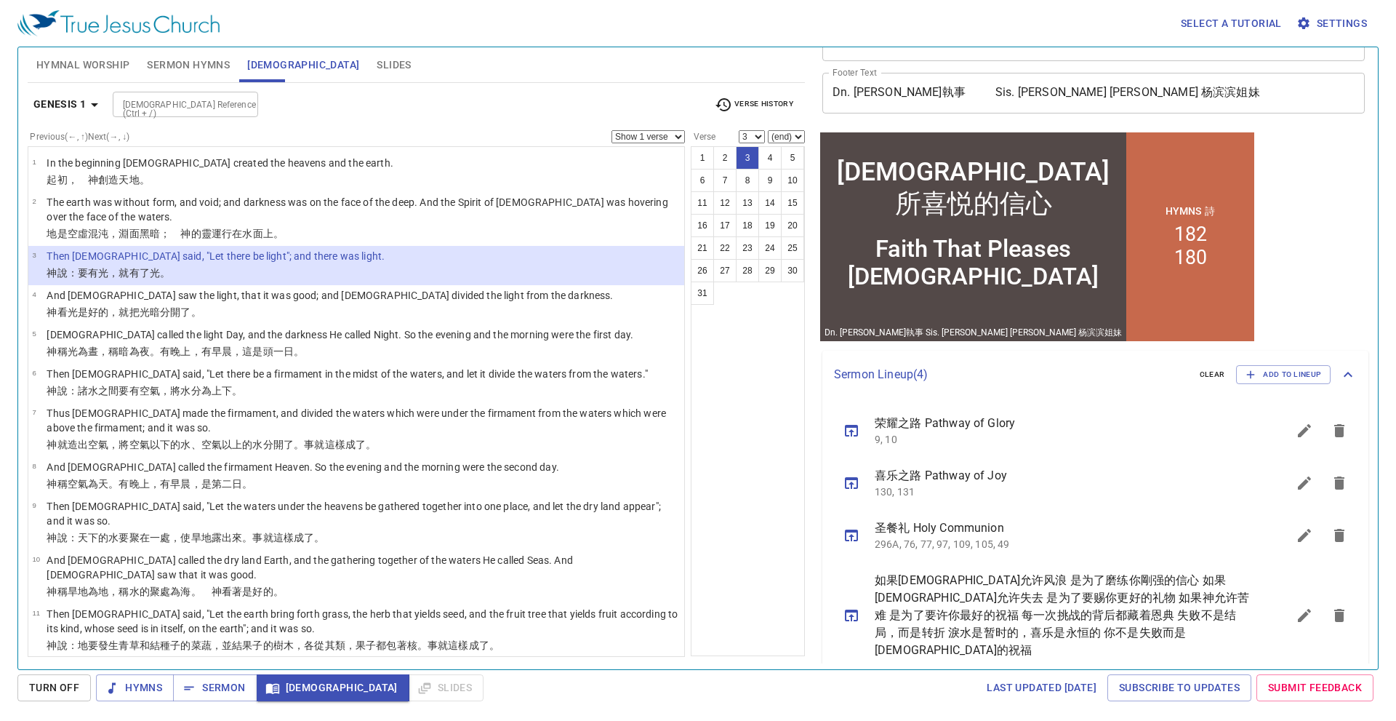
click at [364, 253] on li "3 Then God said, "Let there be light"; and there was light. 神 說 ：要有 光 ，就有了光 。" at bounding box center [356, 265] width 656 height 39
click at [364, 254] on li "3 Then God said, "Let there be light"; and there was light. 神 說 ：要有 光 ，就有了光 。" at bounding box center [356, 265] width 656 height 39
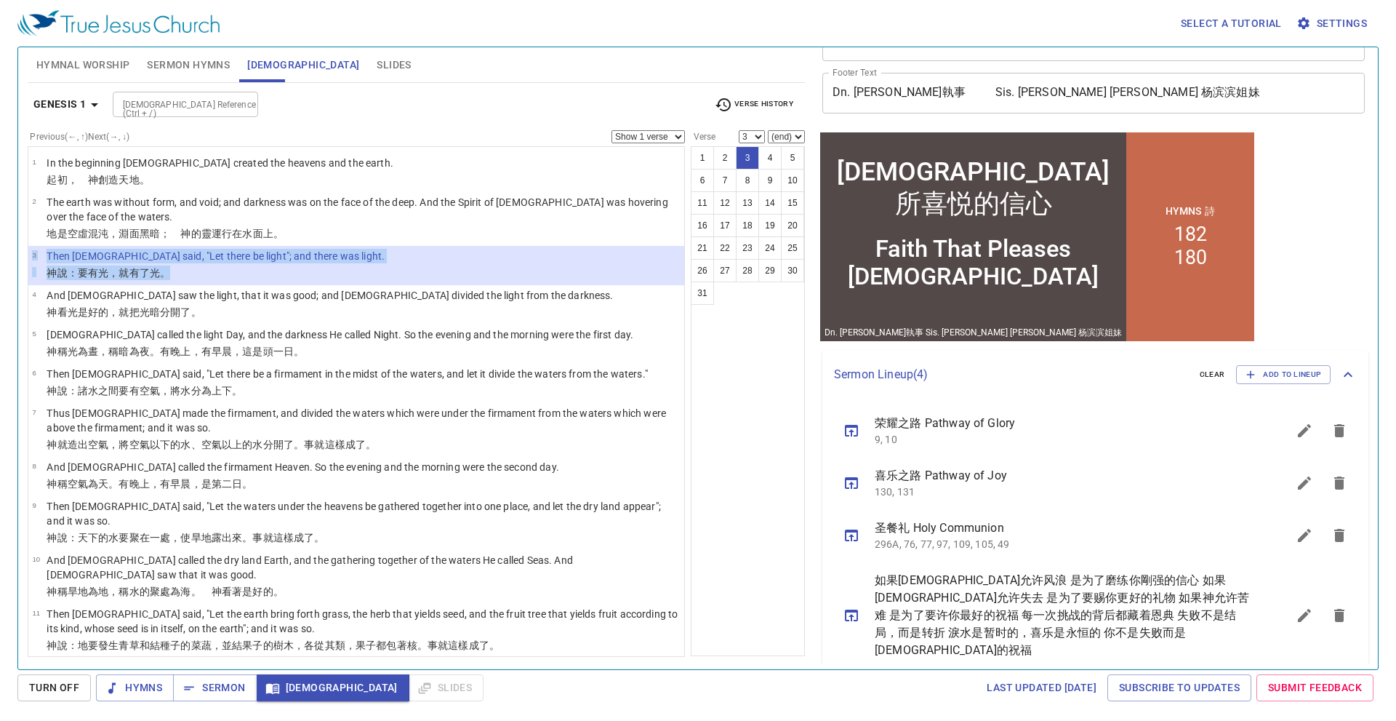
click at [364, 254] on li "3 Then God said, "Let there be light"; and there was light. 神 說 ：要有 光 ，就有了光 。" at bounding box center [356, 265] width 656 height 39
click at [68, 104] on b "Genesis 1" at bounding box center [59, 104] width 53 height 18
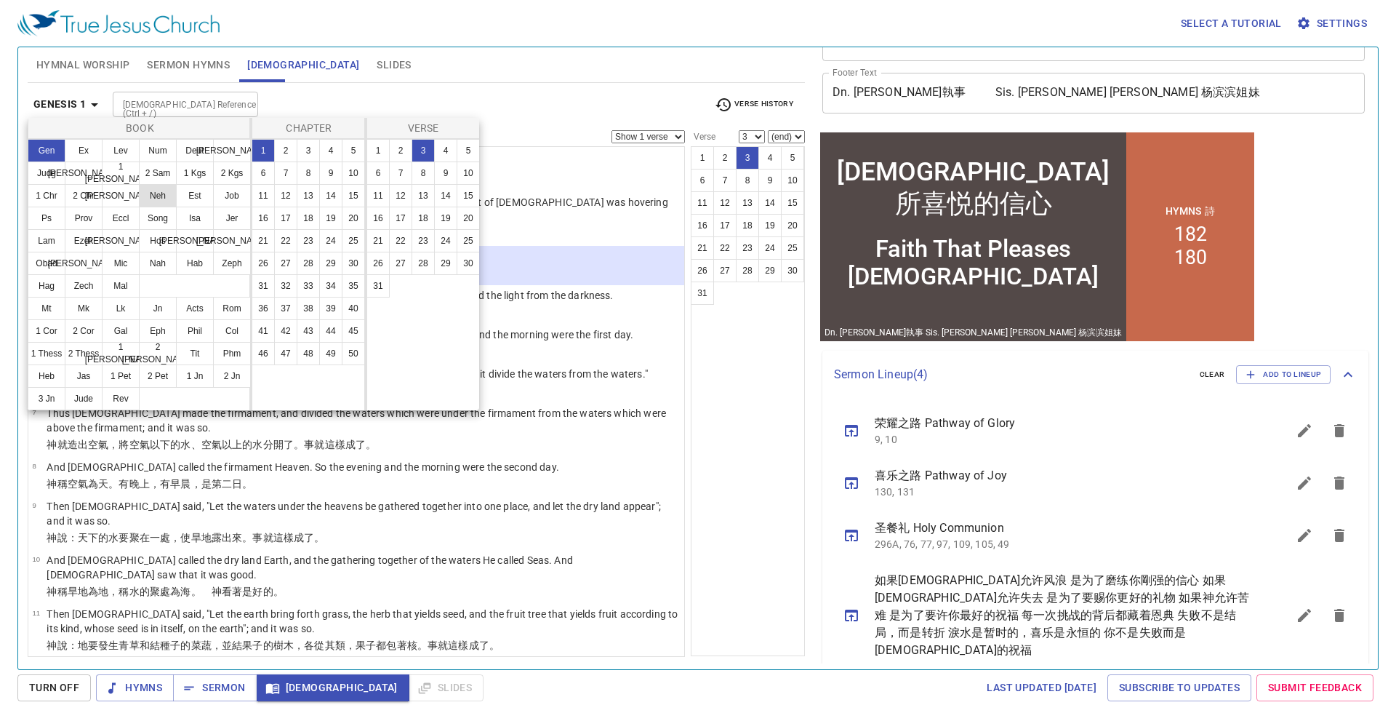
click at [0, 0] on button "Neh" at bounding box center [0, 0] width 0 height 0
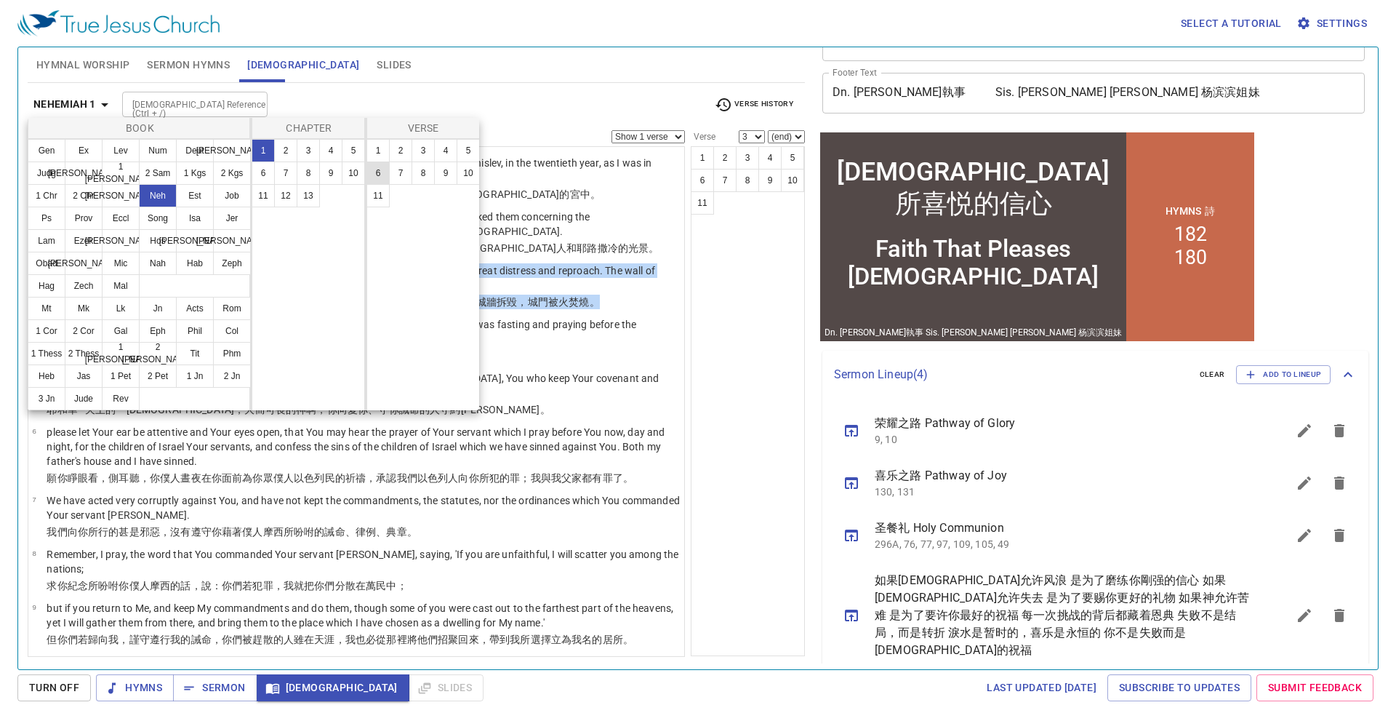
click at [0, 0] on button "6" at bounding box center [0, 0] width 0 height 0
select select "6"
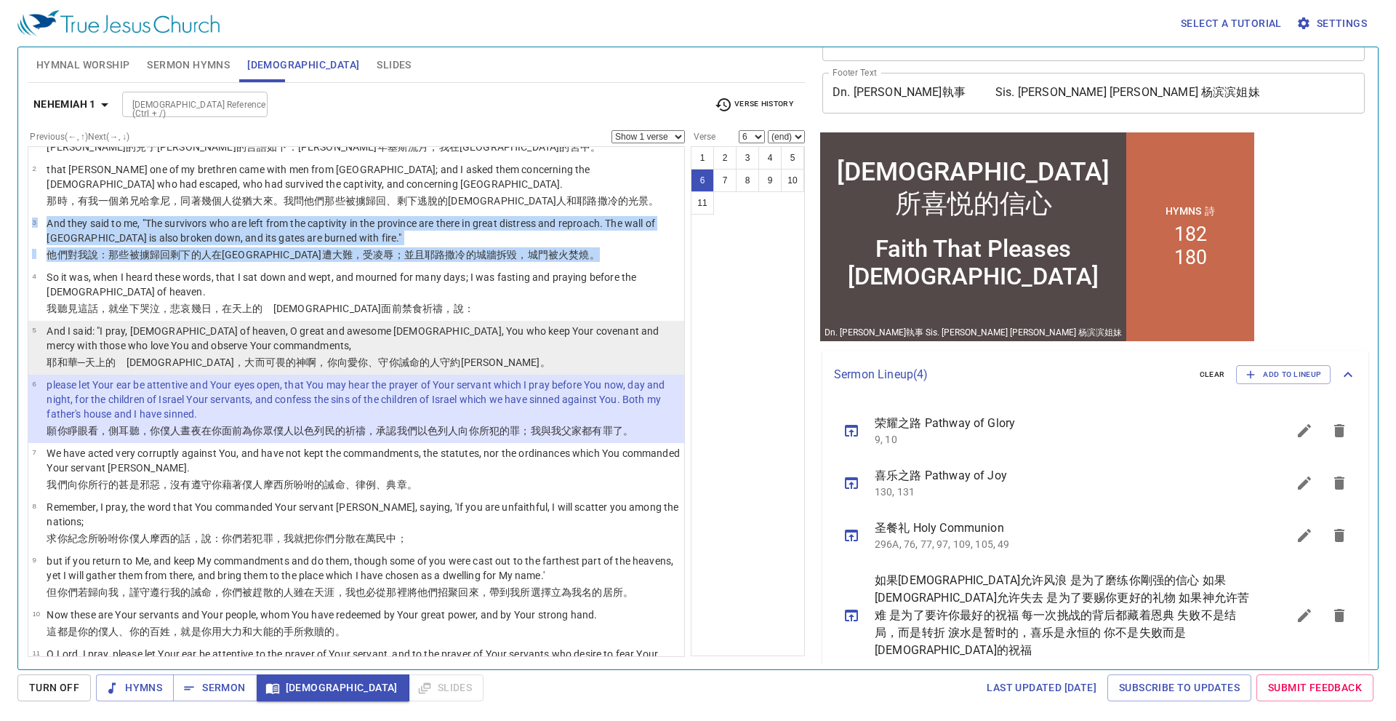
scroll to position [95, 0]
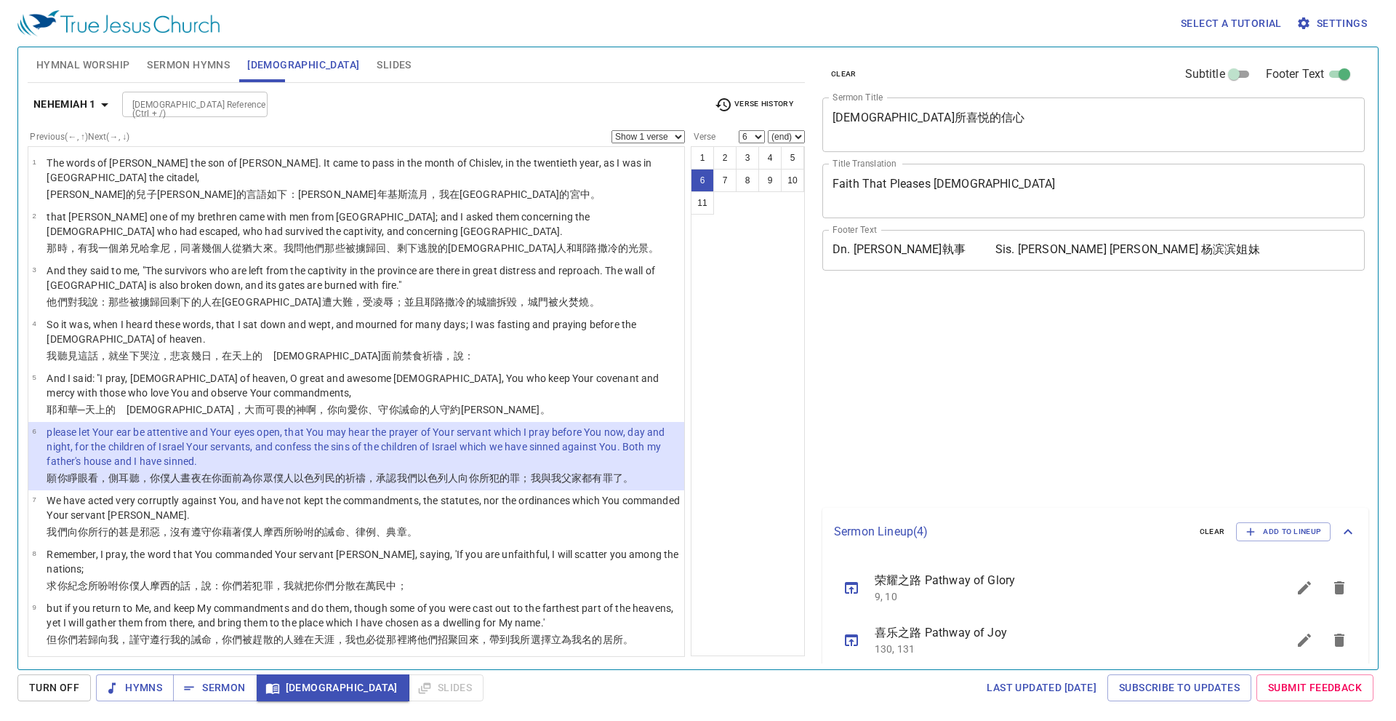
select select "1"
select select "6"
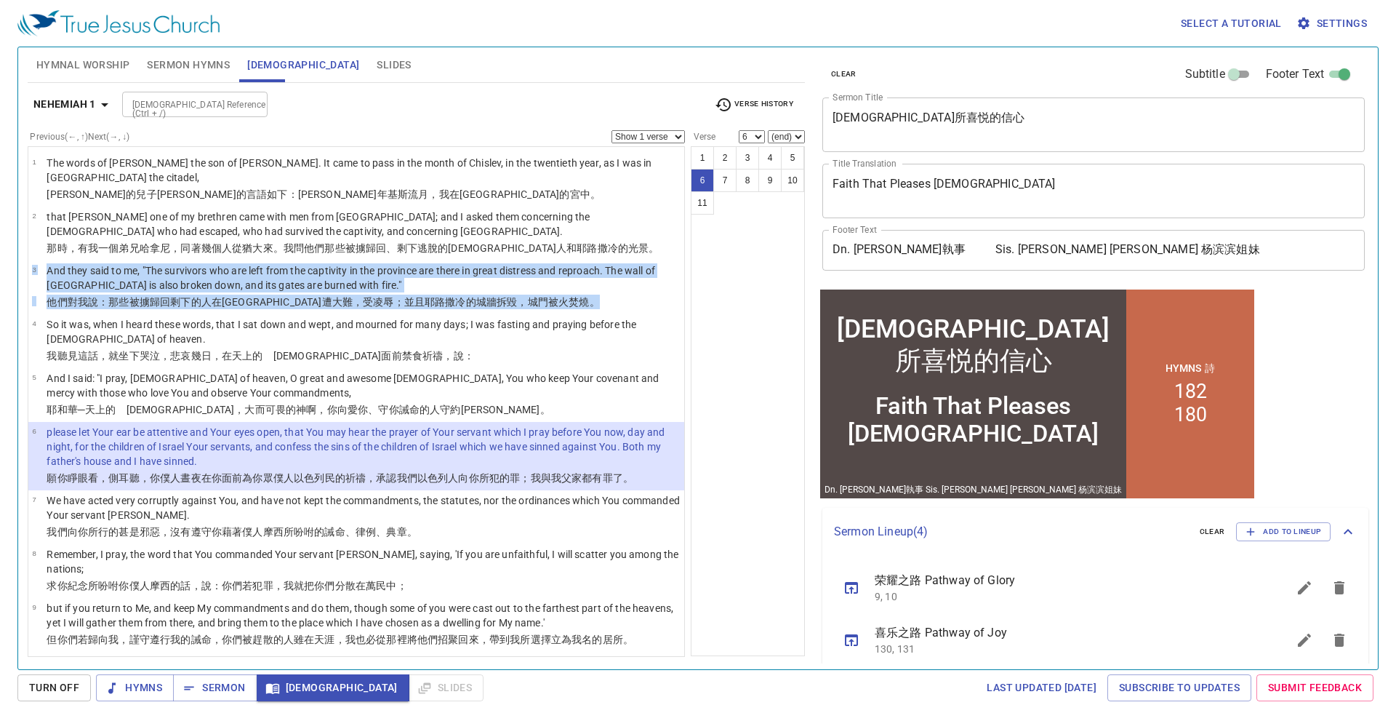
scroll to position [157, 0]
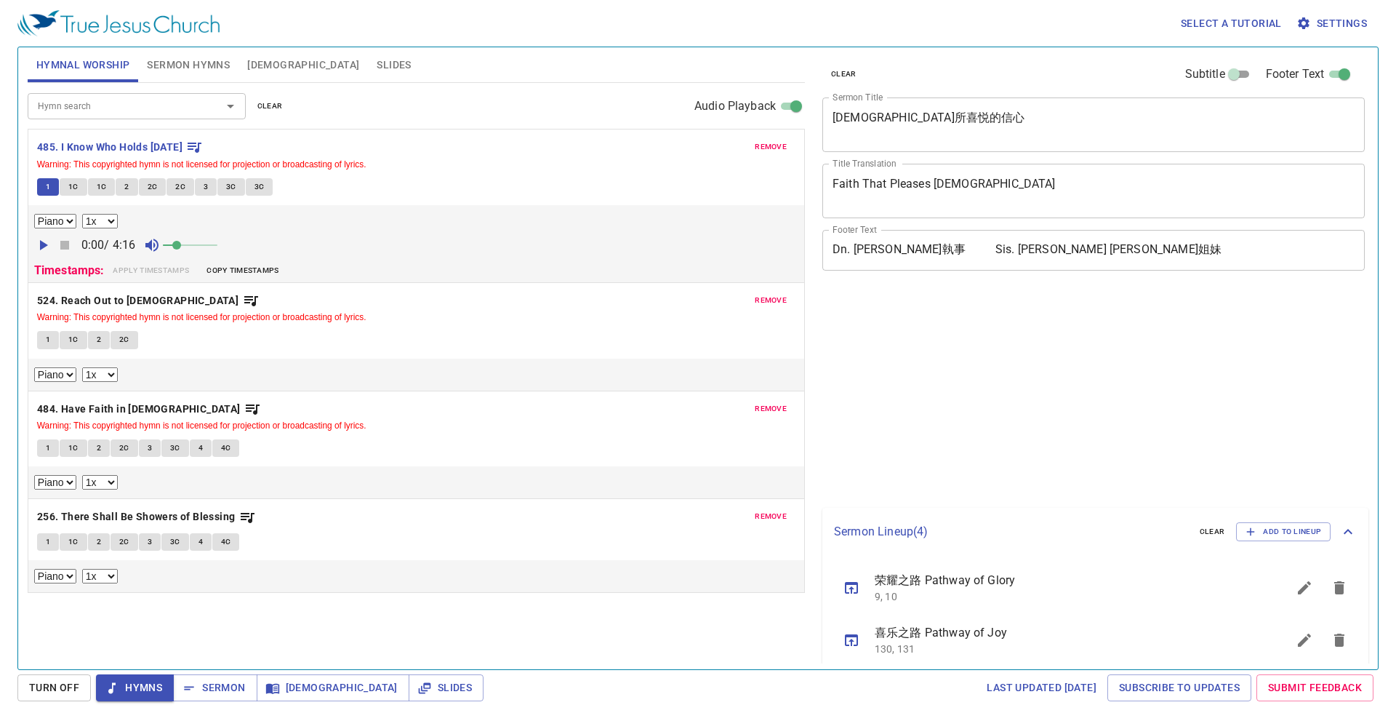
select select "1"
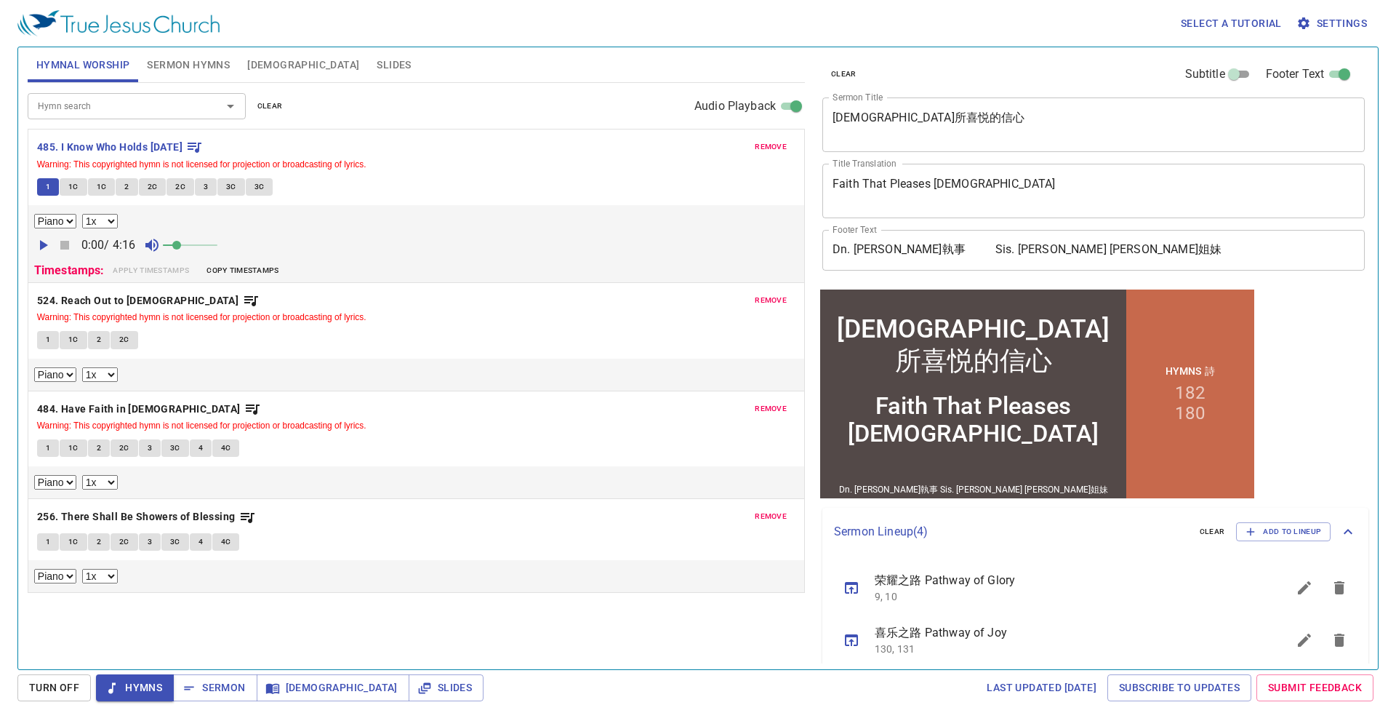
scroll to position [157, 0]
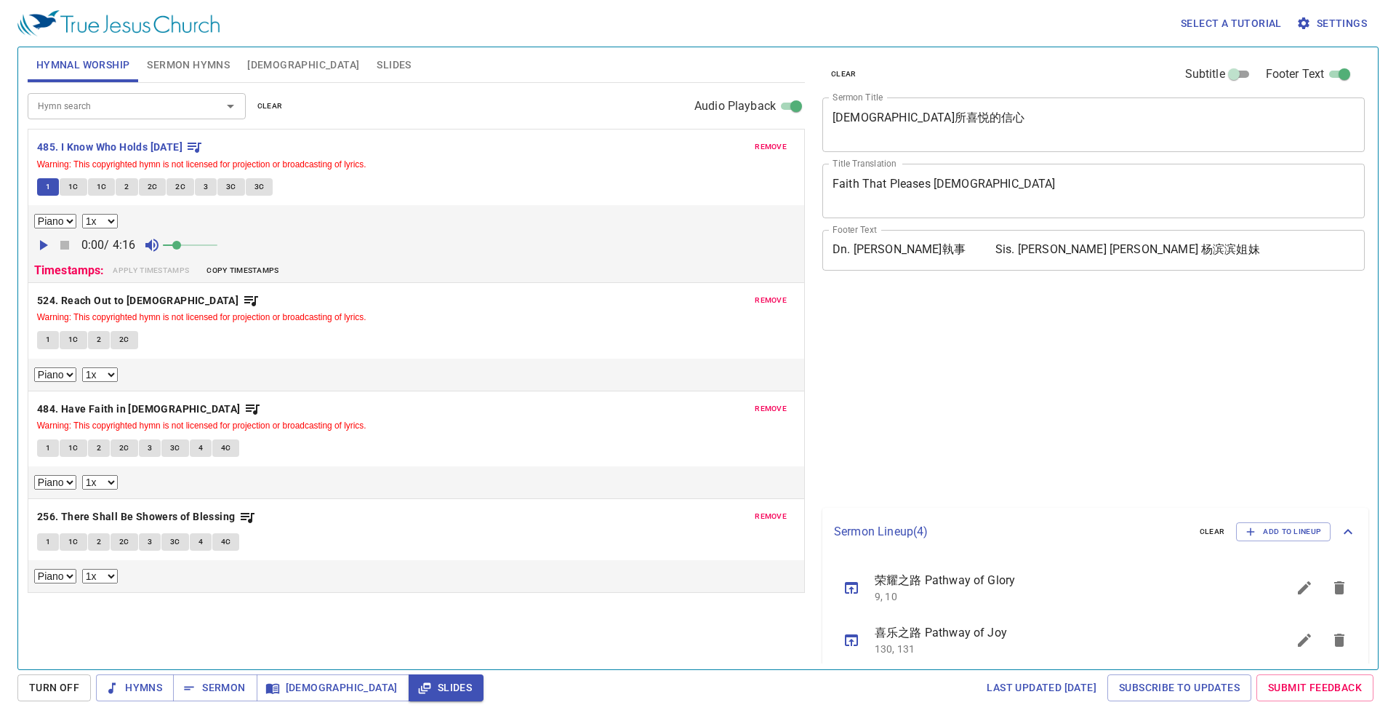
select select "1"
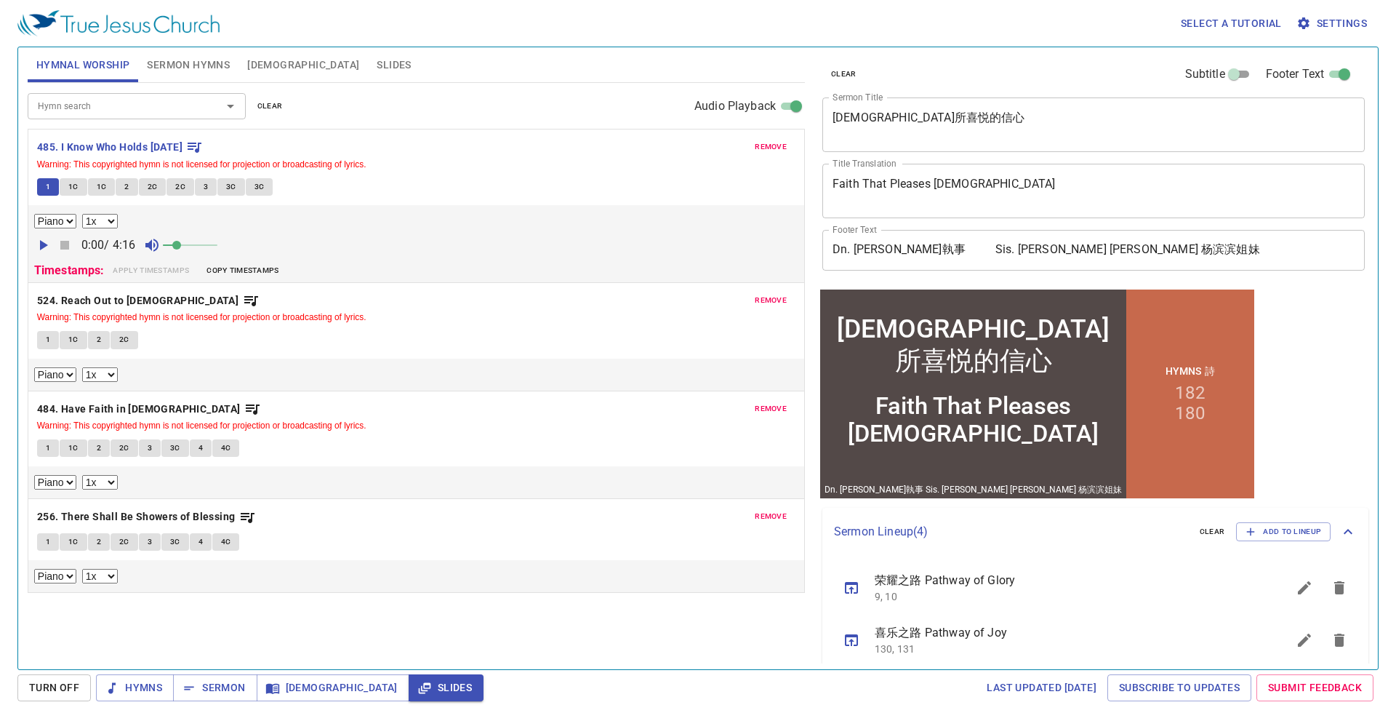
scroll to position [157, 0]
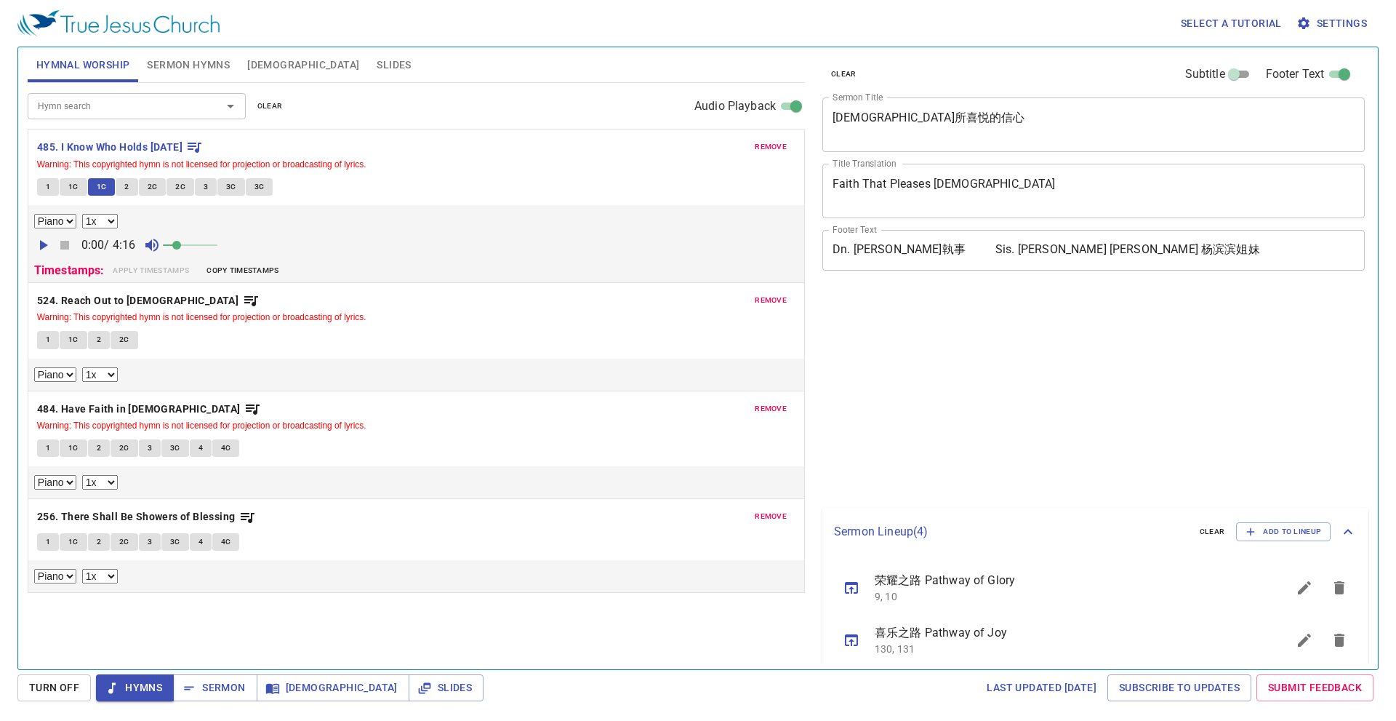
select select "1"
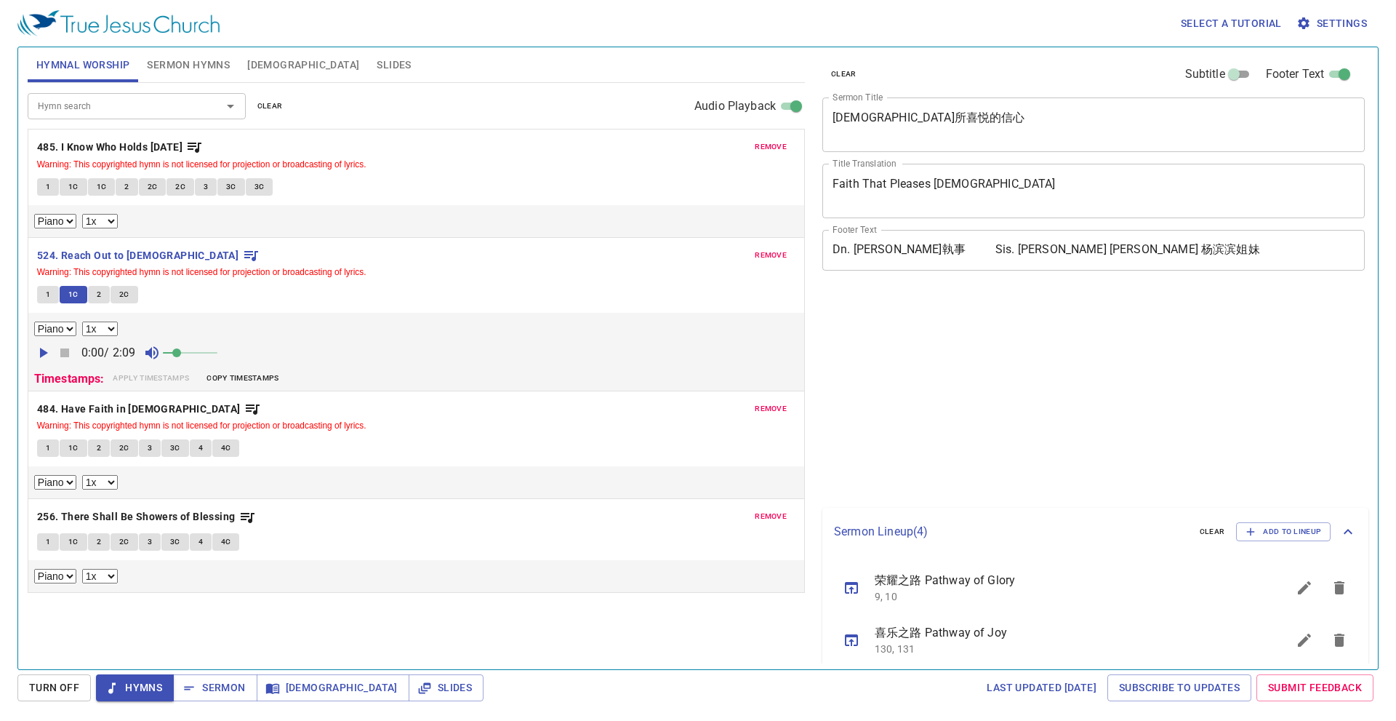
select select "1"
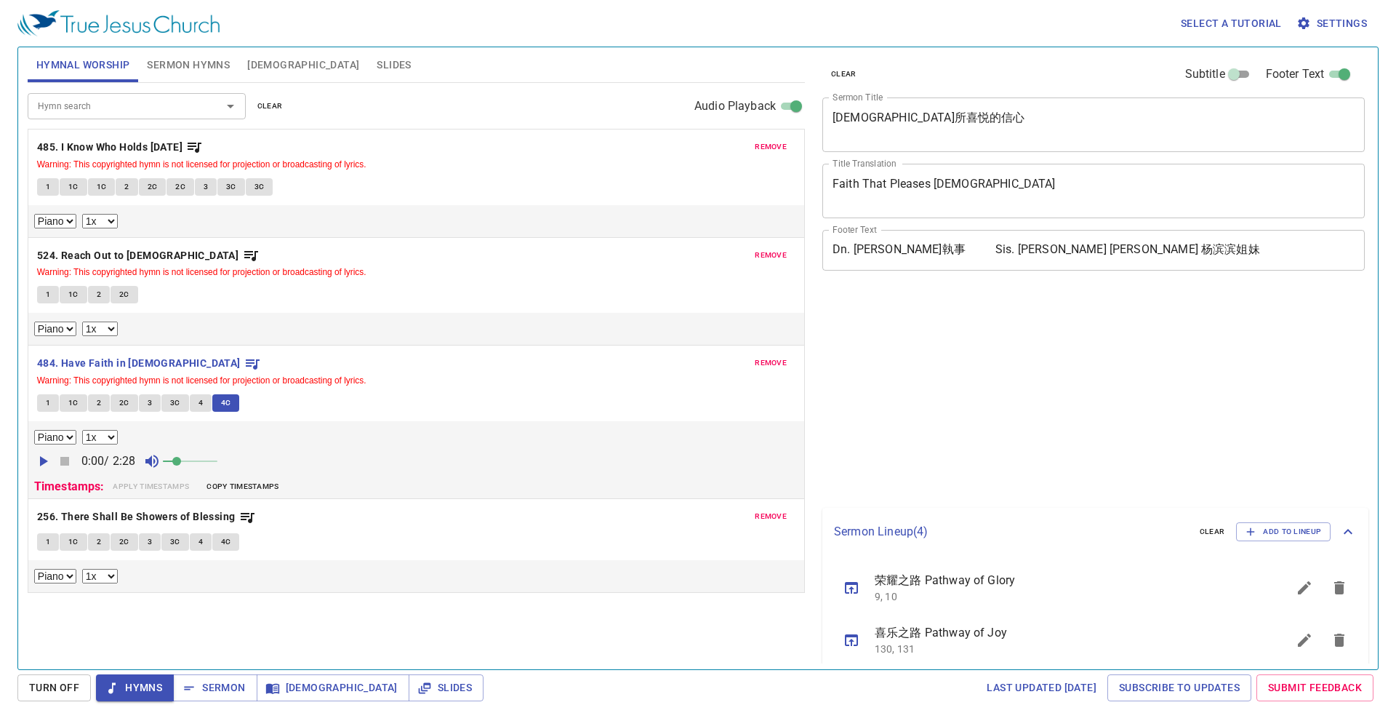
select select "1"
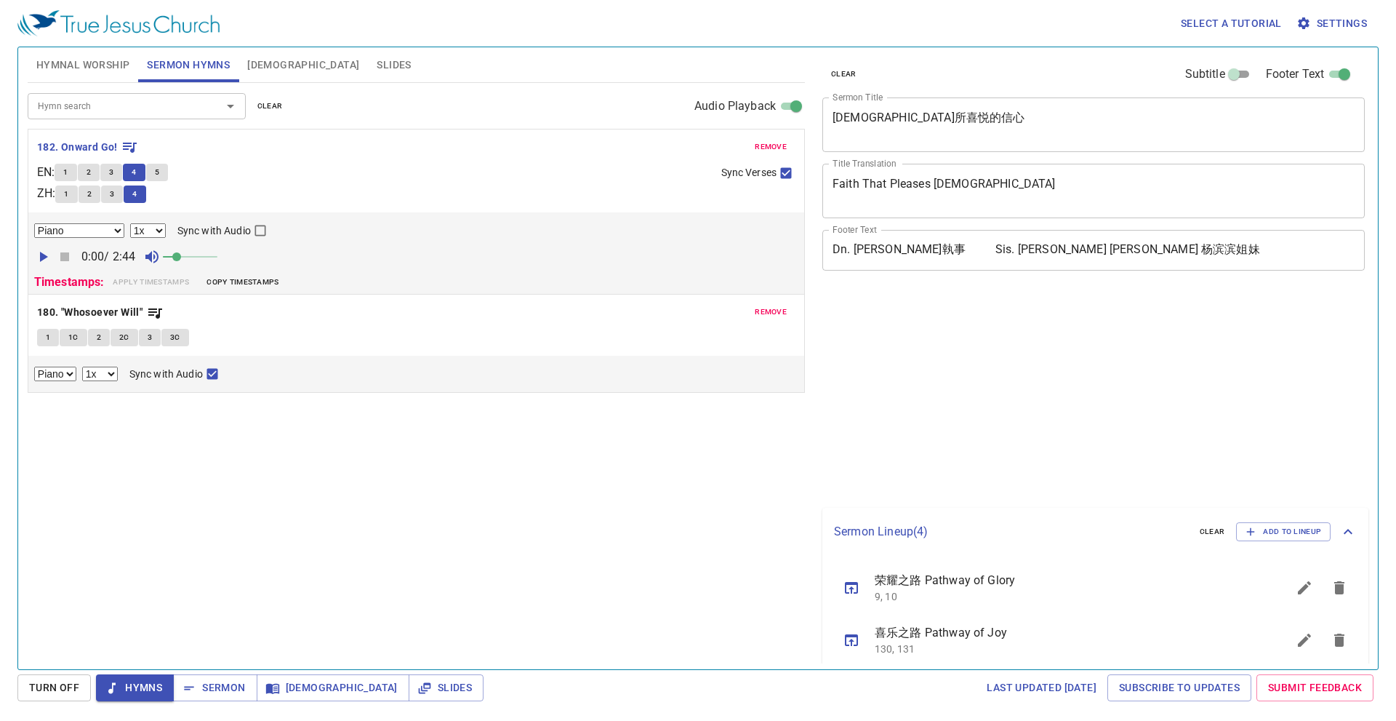
select select "1"
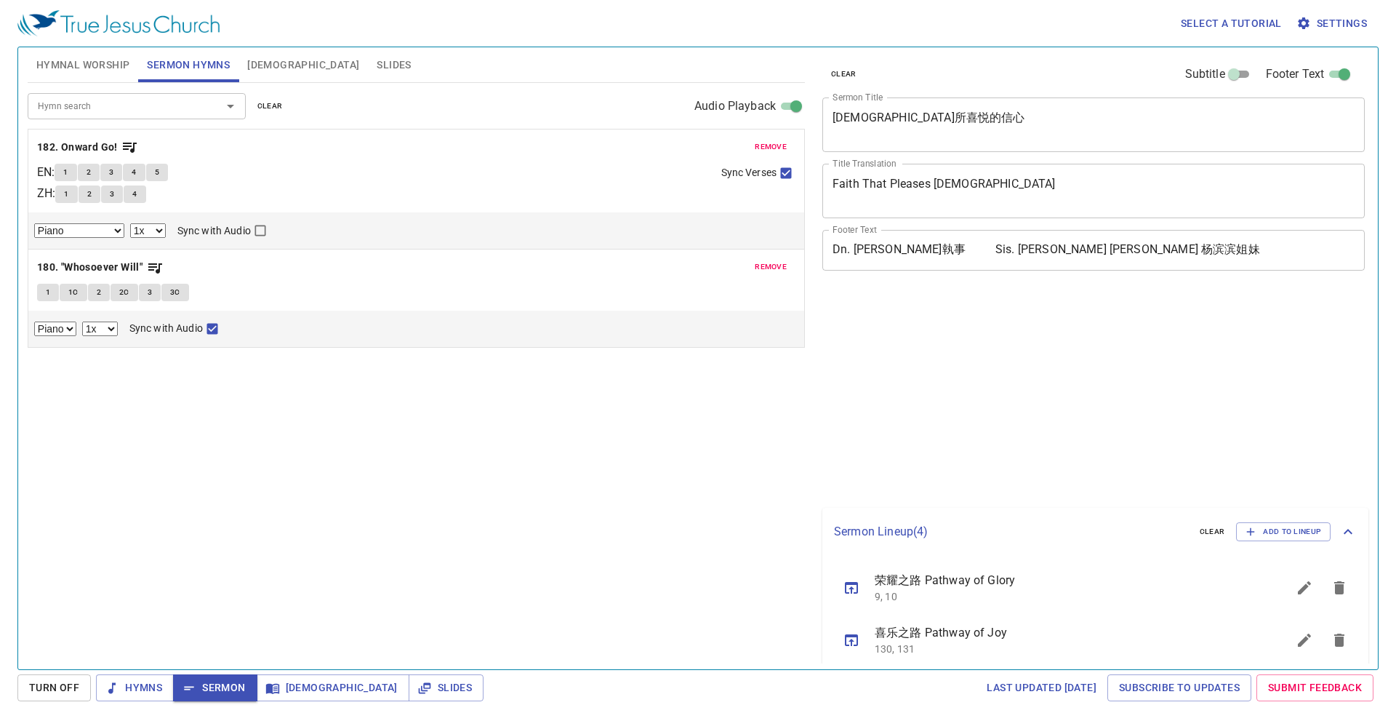
select select "1"
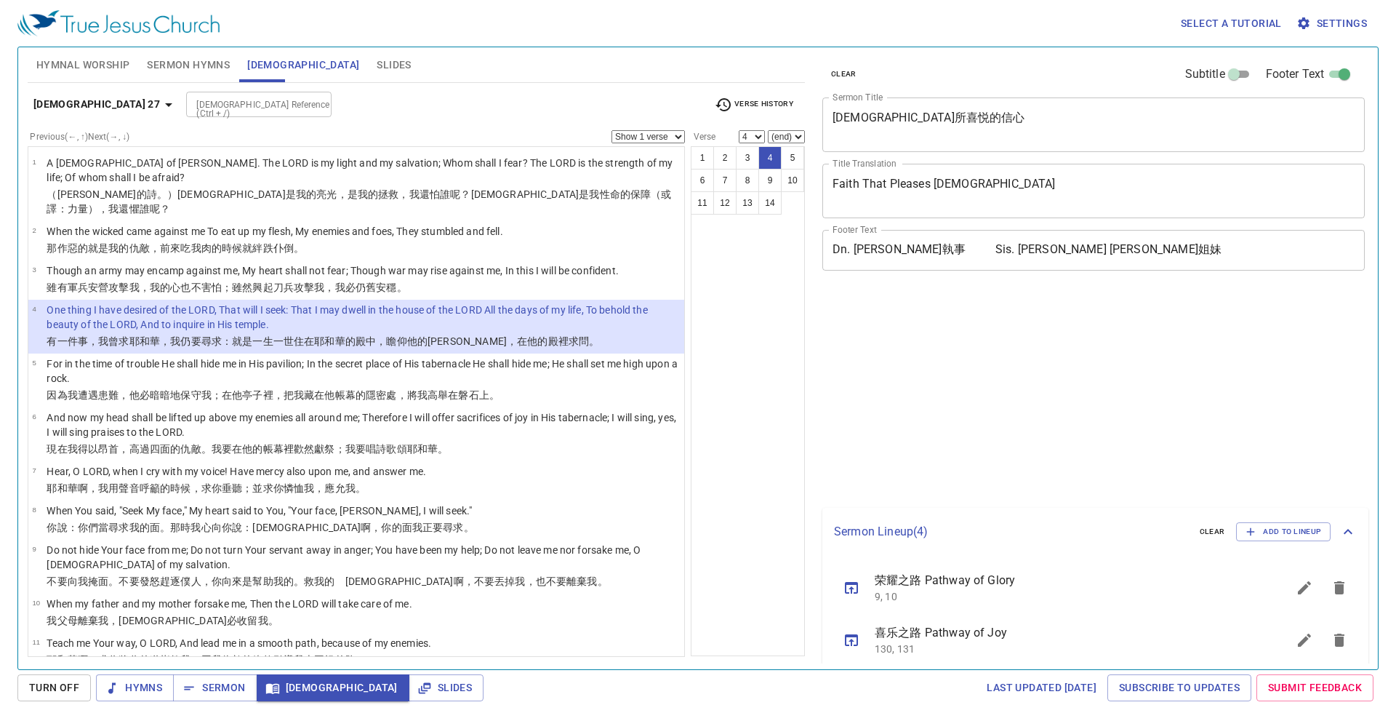
select select "4"
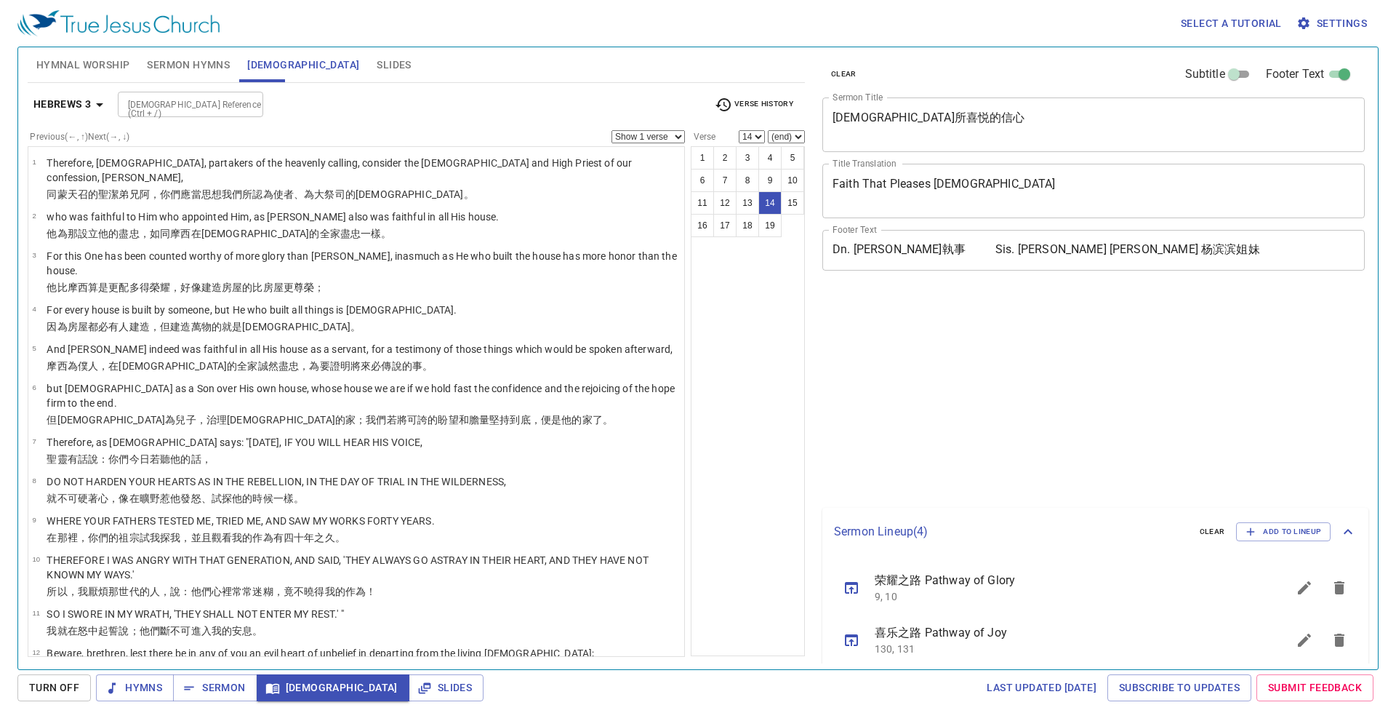
select select "14"
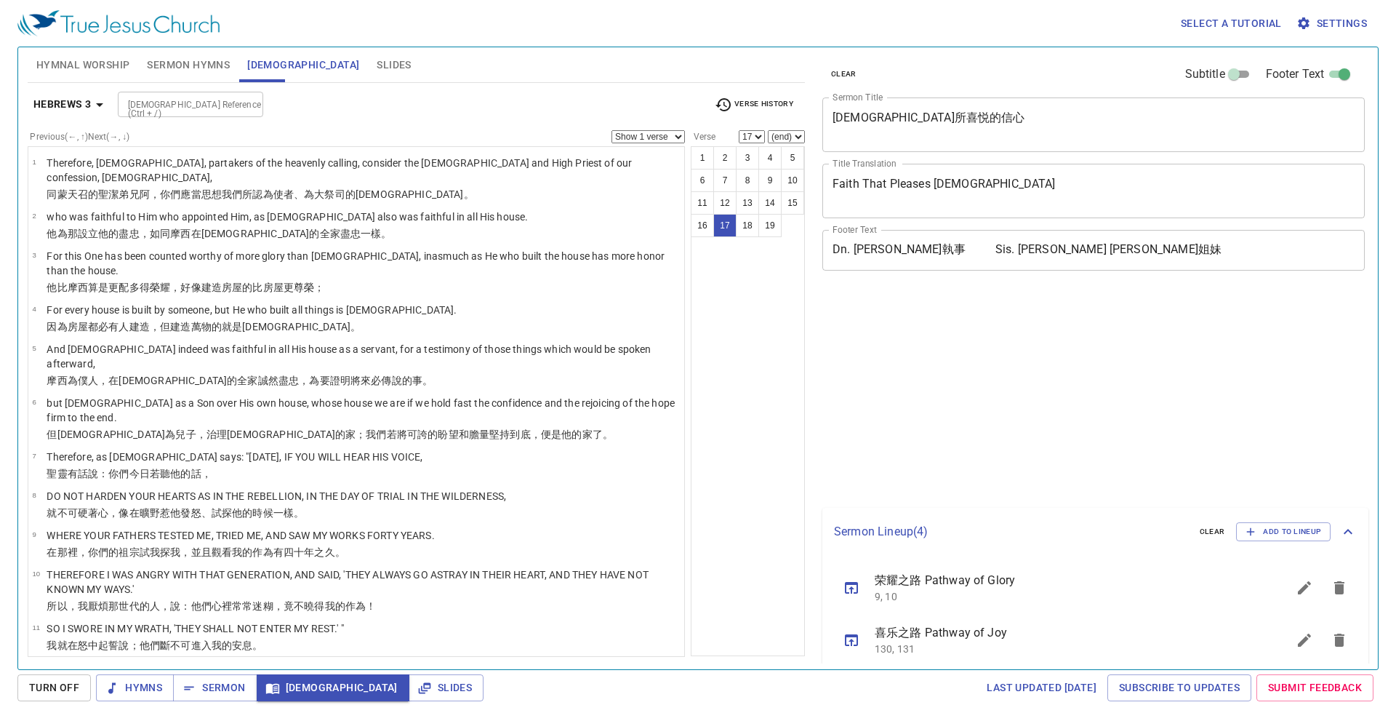
select select "17"
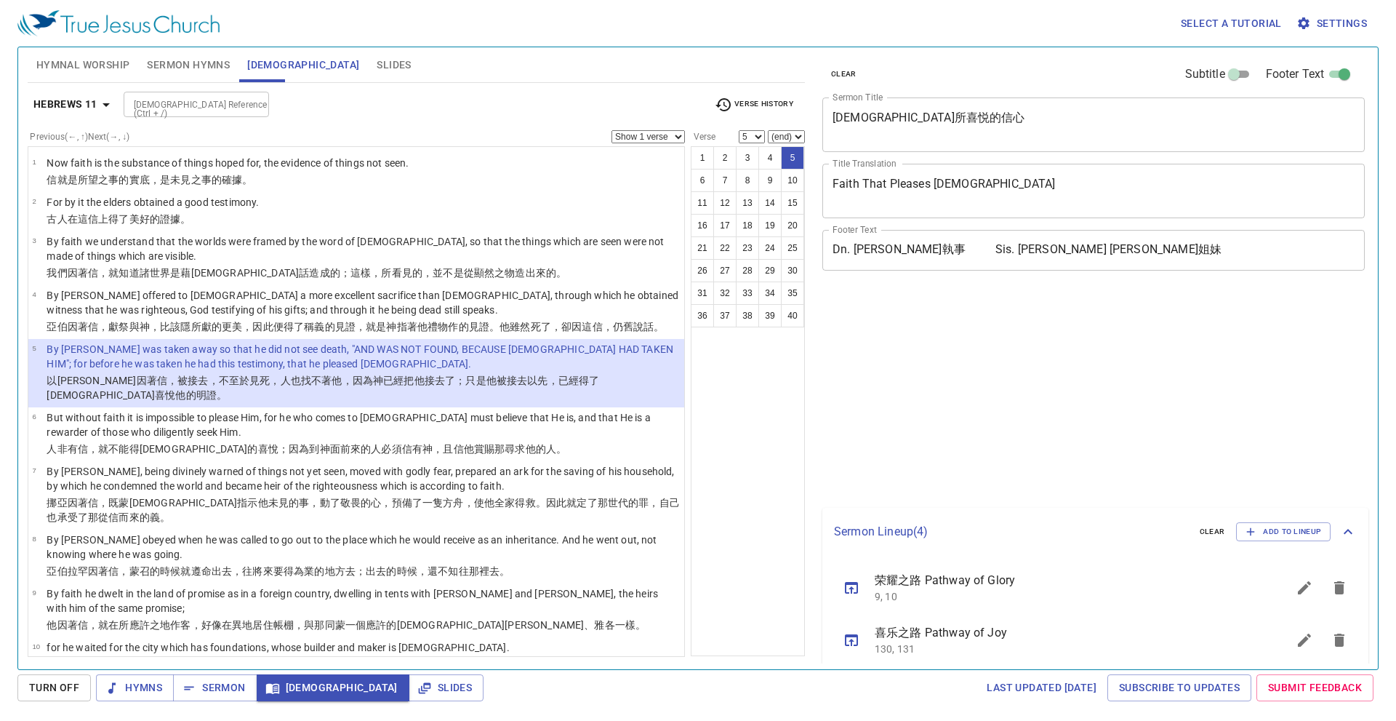
select select "5"
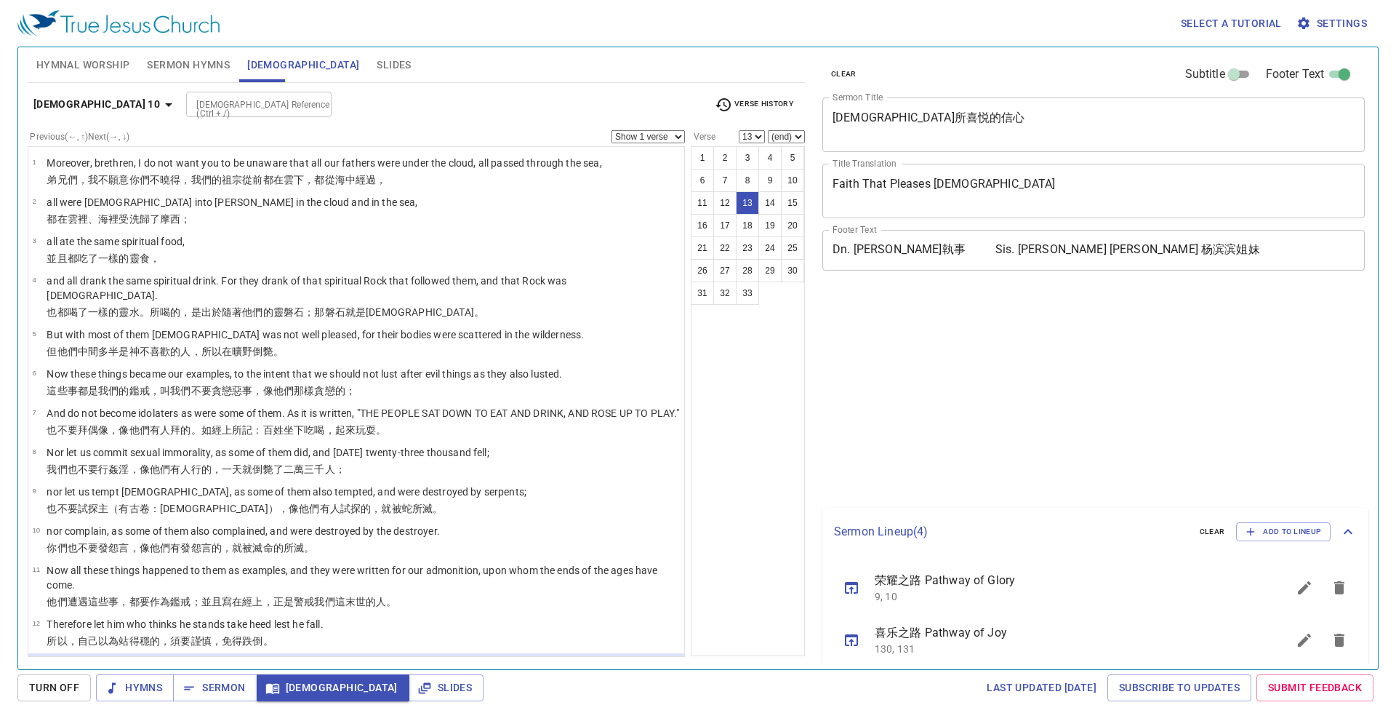
select select "13"
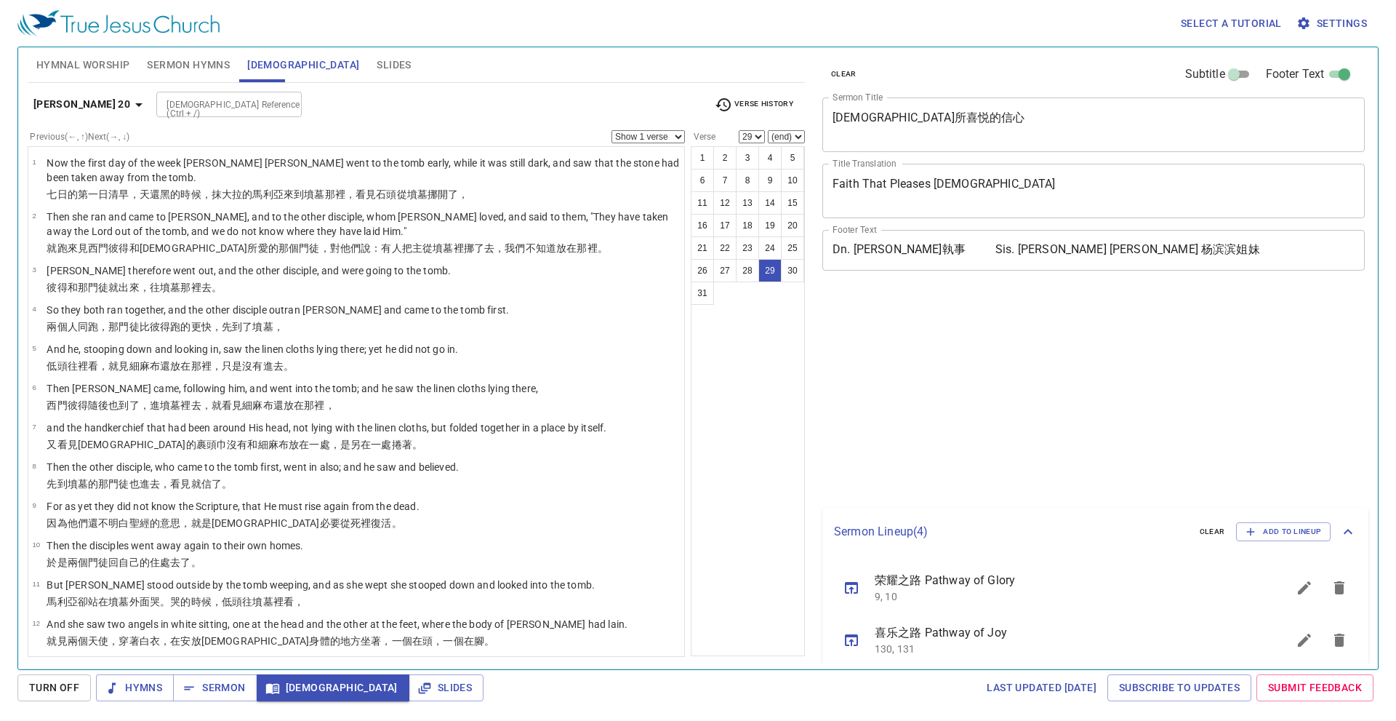
select select "29"
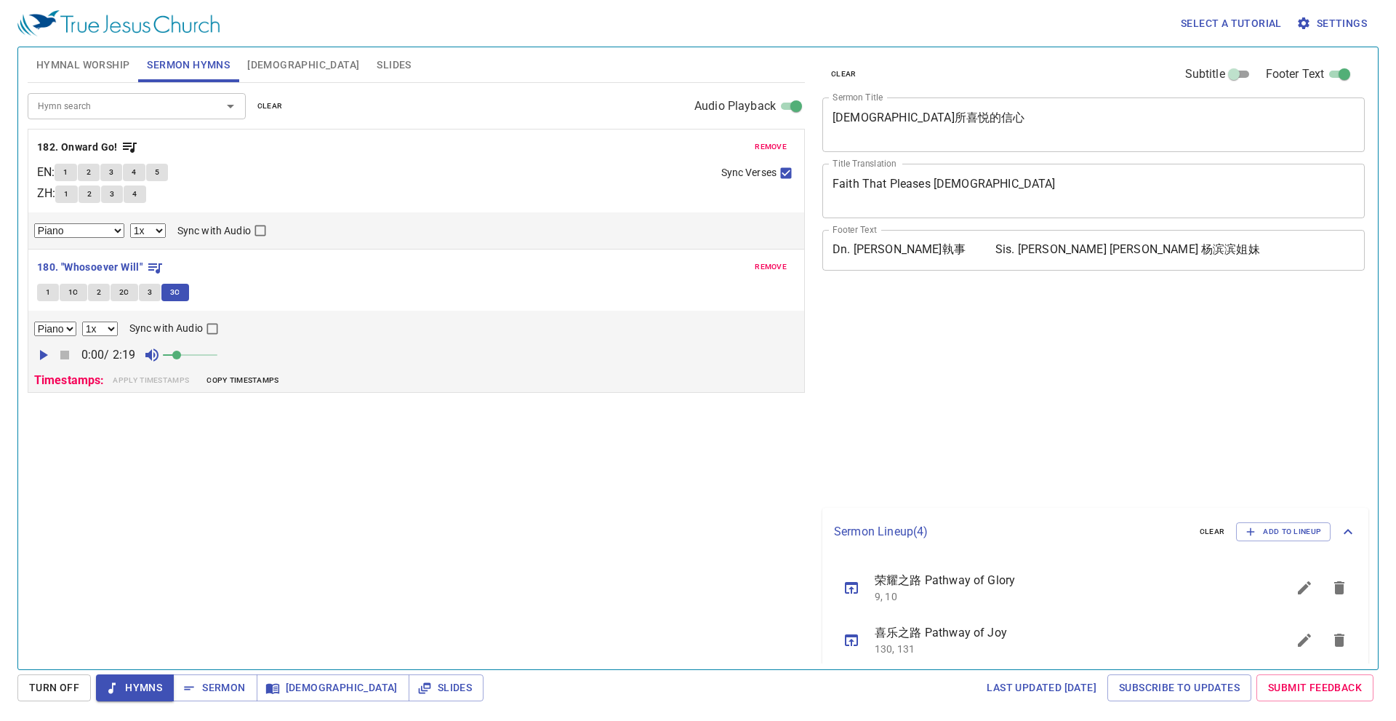
select select "1"
